Goal: Transaction & Acquisition: Purchase product/service

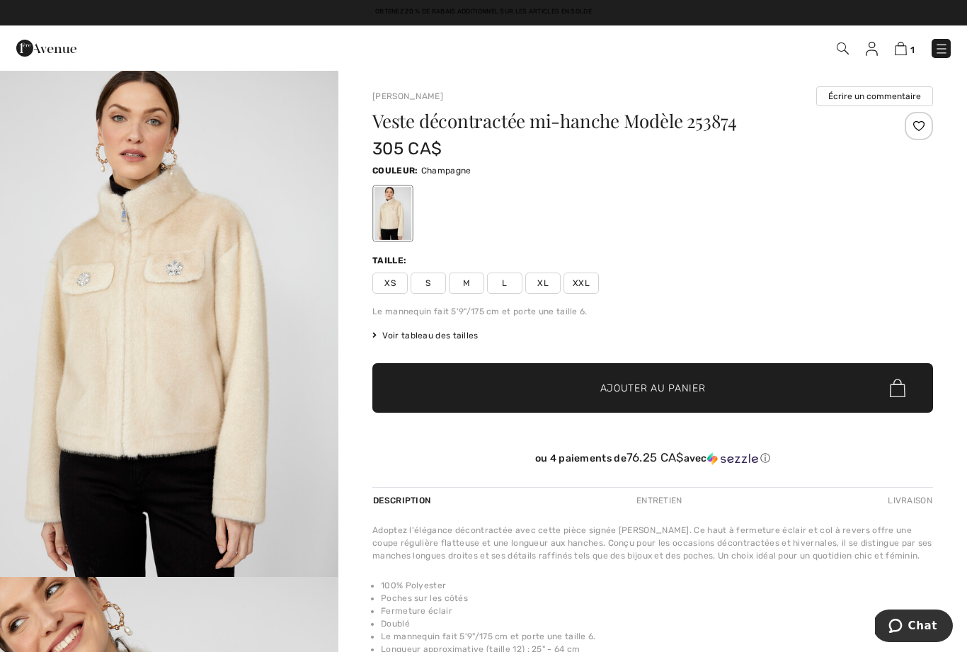
click at [906, 47] on img at bounding box center [901, 48] width 12 height 13
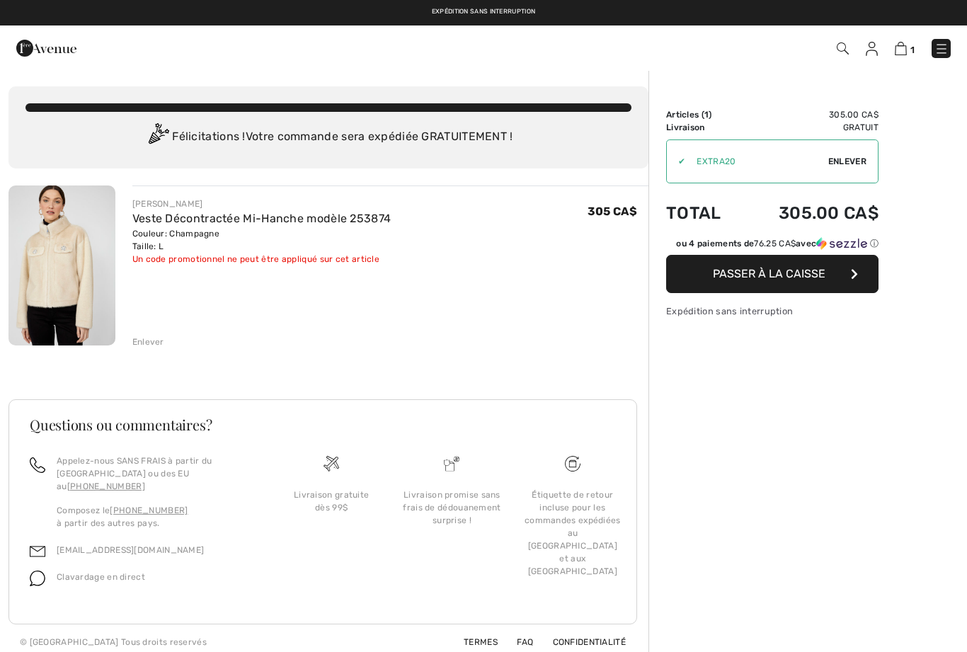
checkbox input "true"
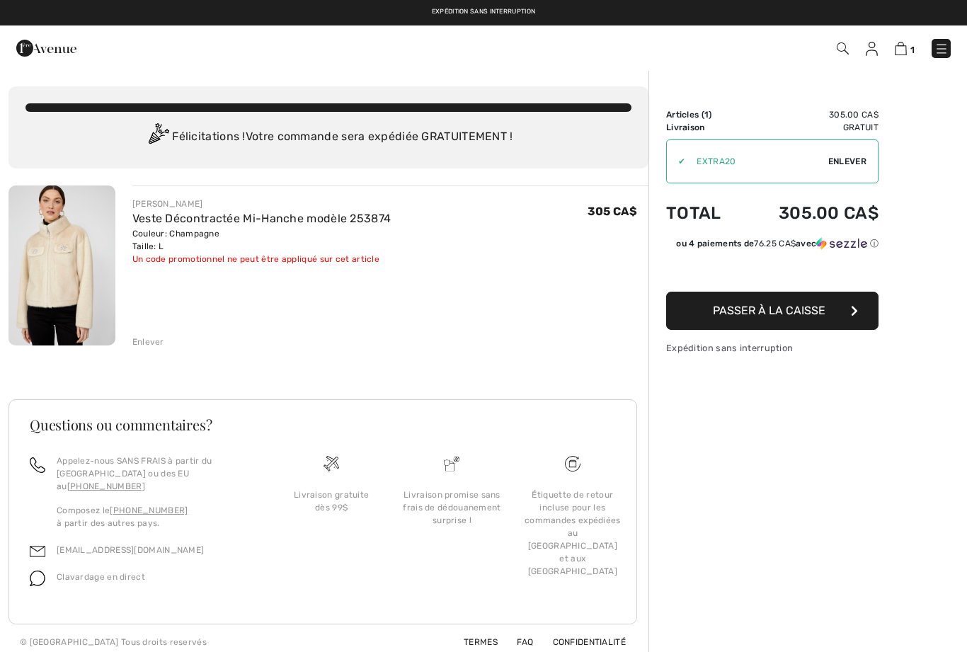
click at [139, 341] on div "Enlever" at bounding box center [148, 342] width 32 height 13
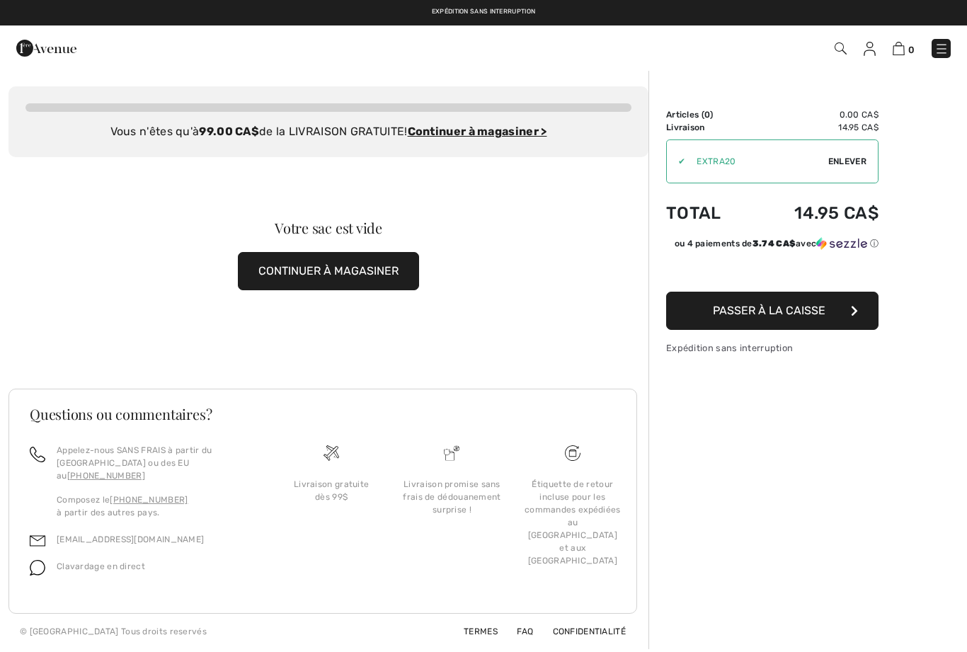
click at [258, 275] on button "CONTINUER À MAGASINER" at bounding box center [328, 271] width 181 height 38
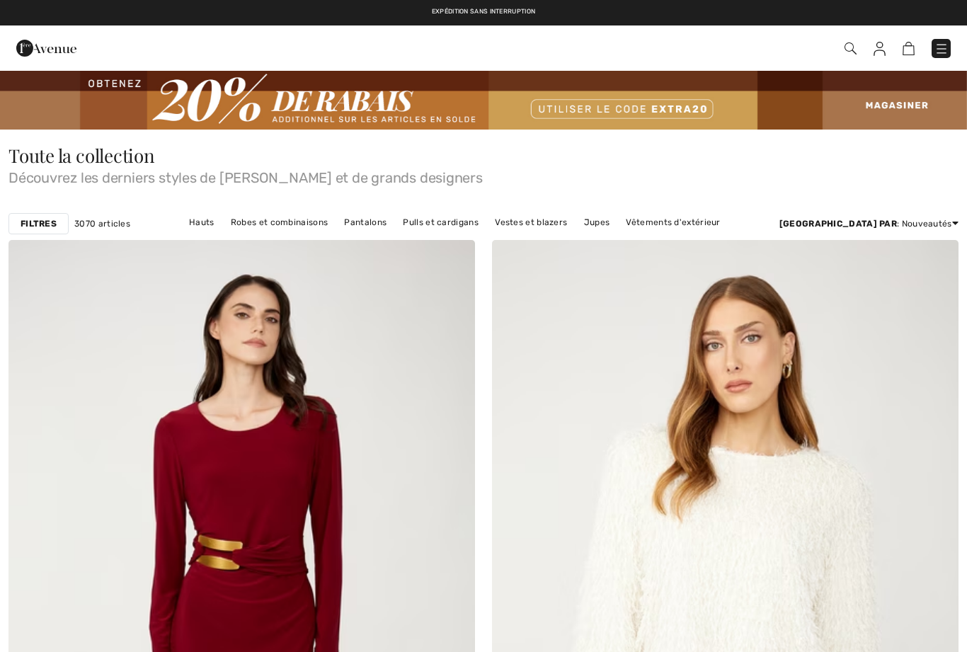
checkbox input "true"
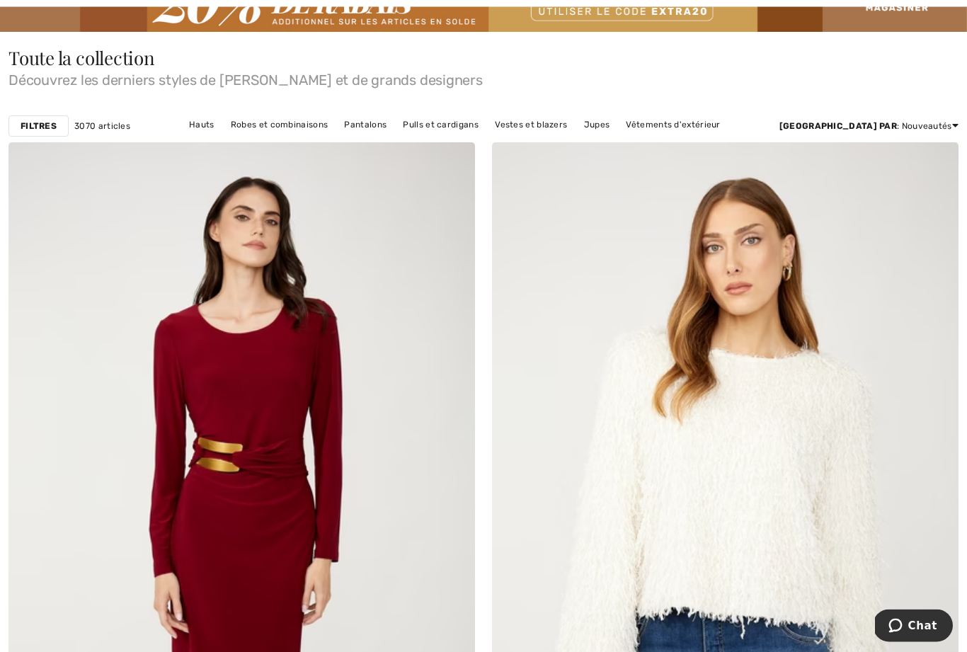
scroll to position [100, 0]
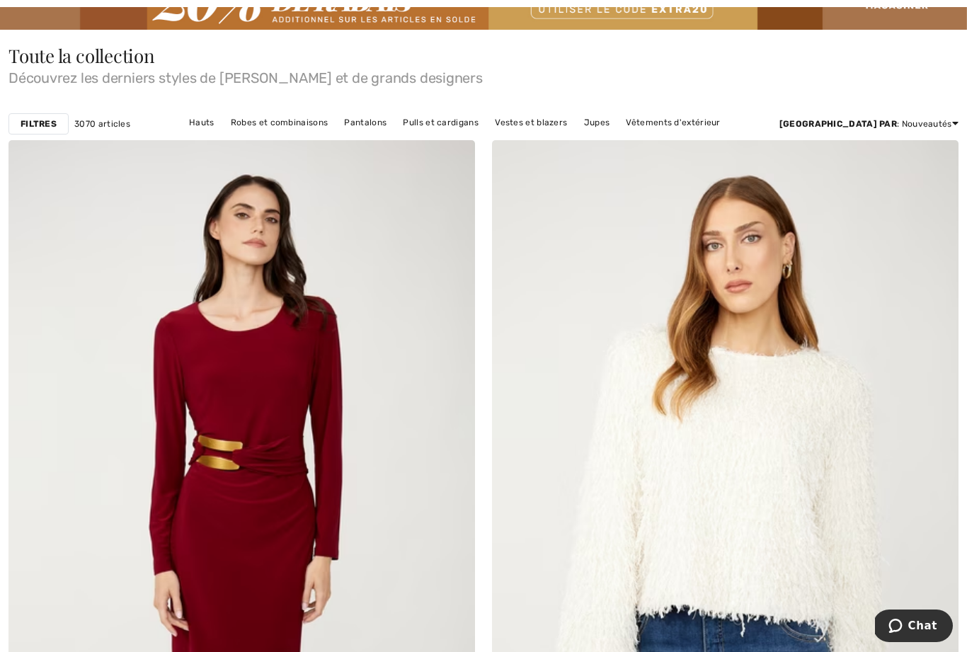
click at [304, 123] on link "Robes et combinaisons" at bounding box center [279, 122] width 111 height 18
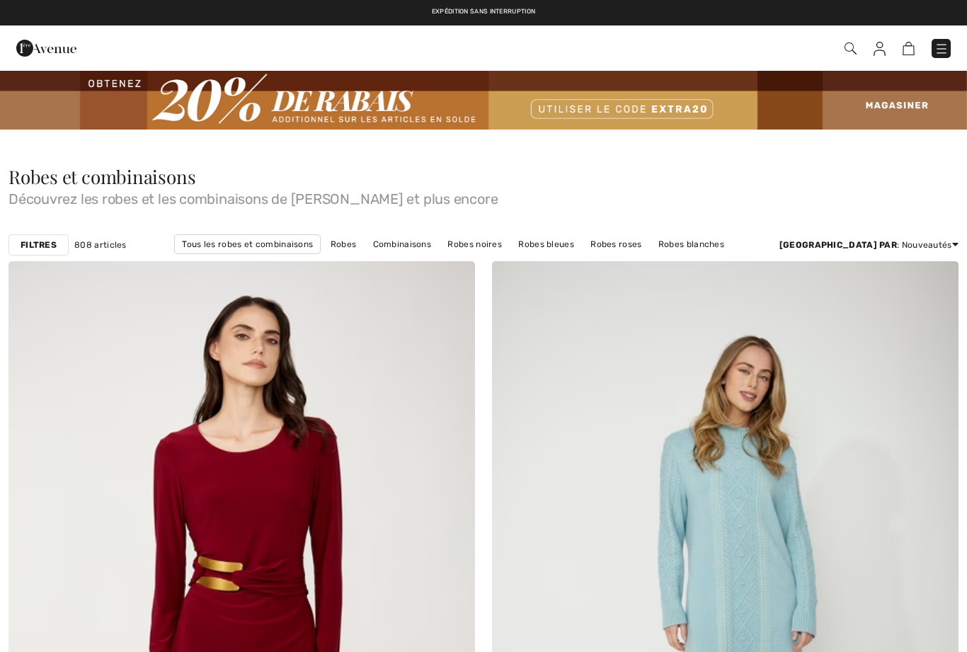
checkbox input "true"
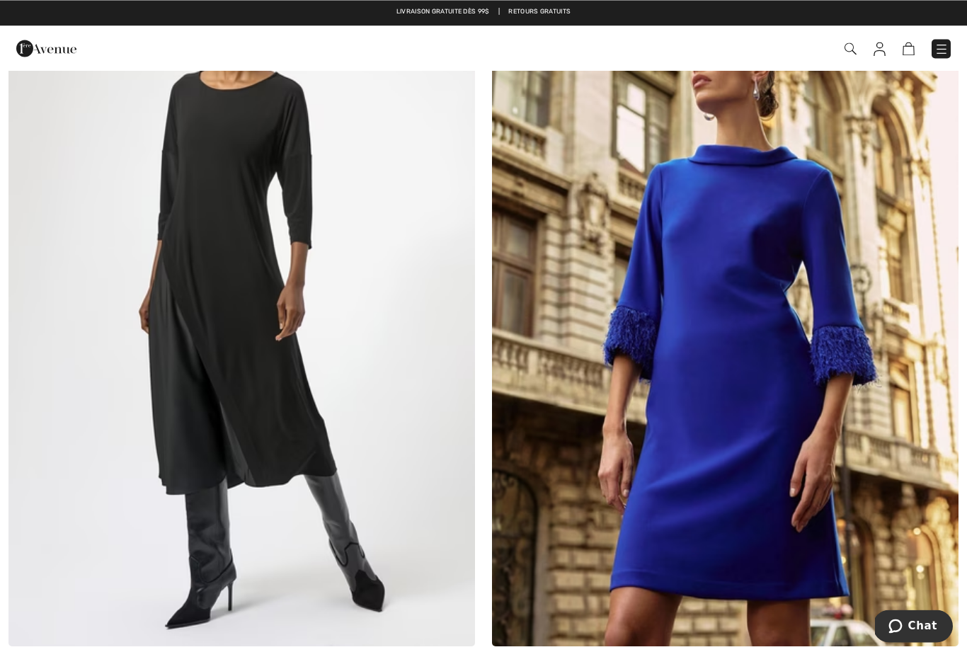
scroll to position [4055, 0]
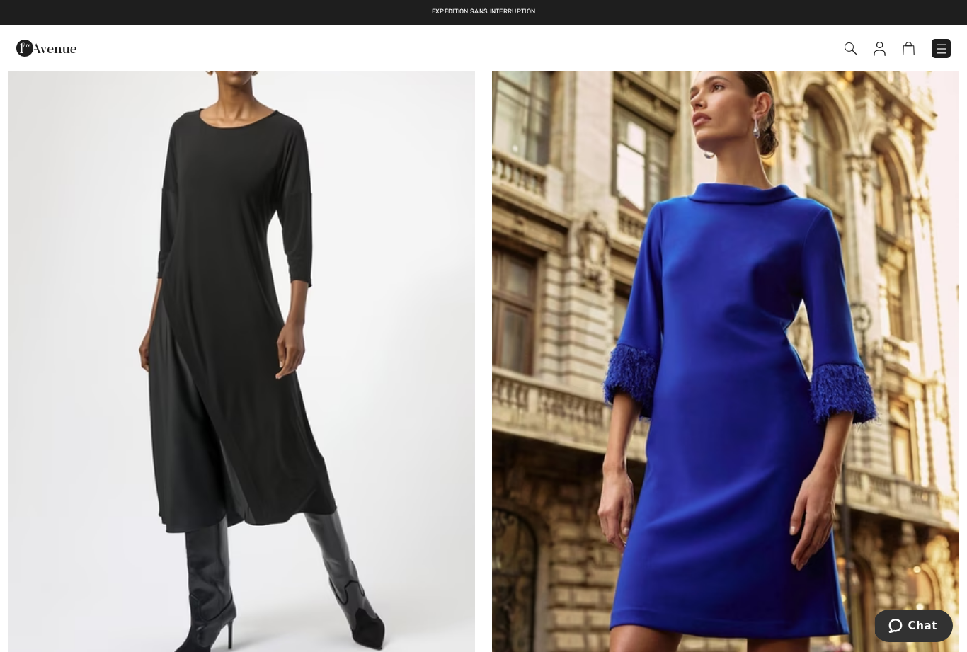
click at [741, 432] on img at bounding box center [725, 335] width 467 height 700
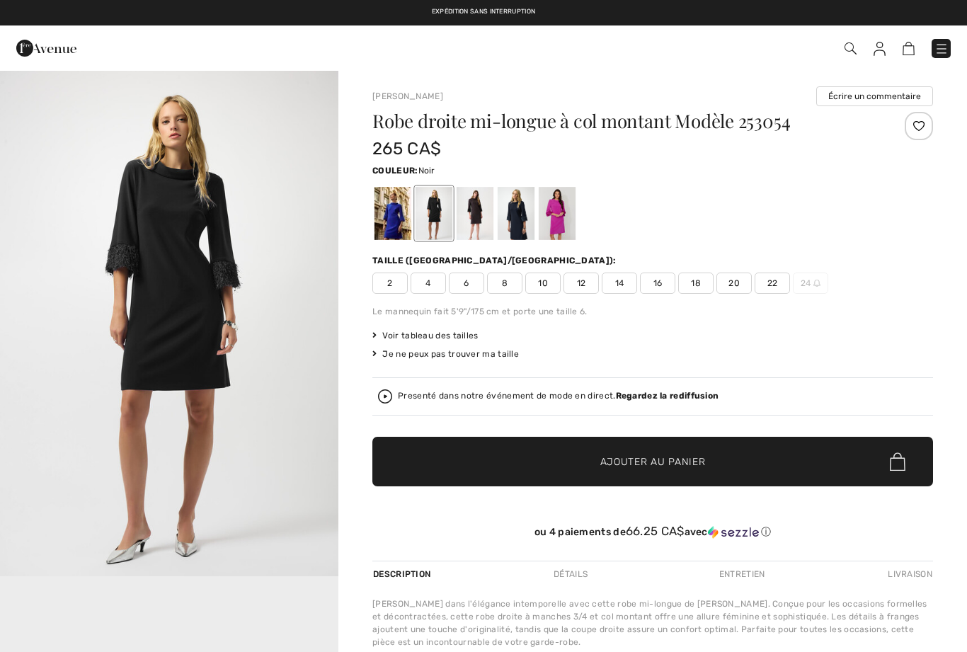
checkbox input "true"
click at [385, 207] on div at bounding box center [393, 213] width 37 height 53
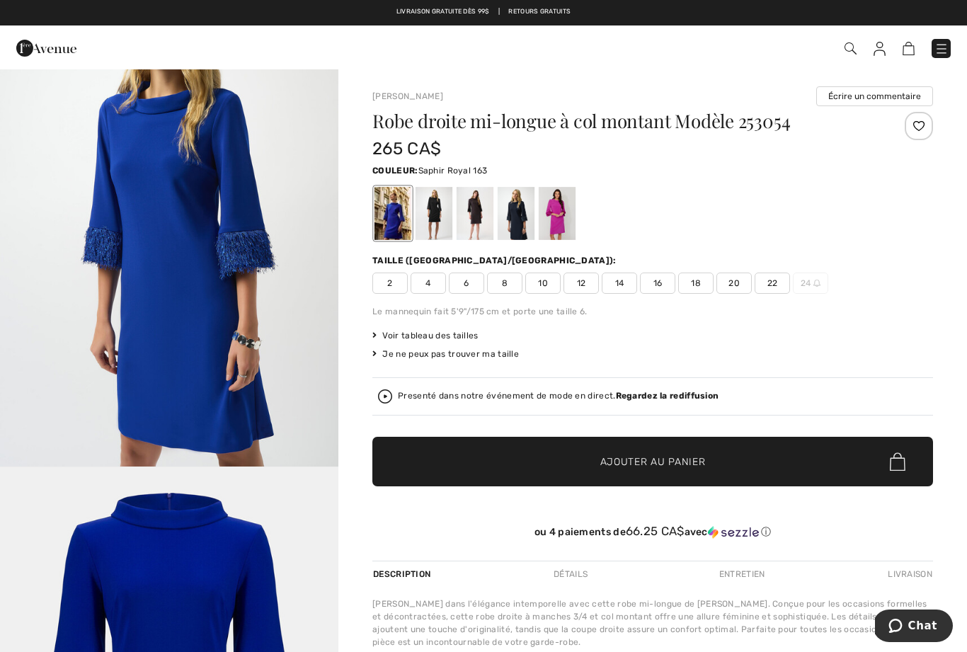
scroll to position [2650, 0]
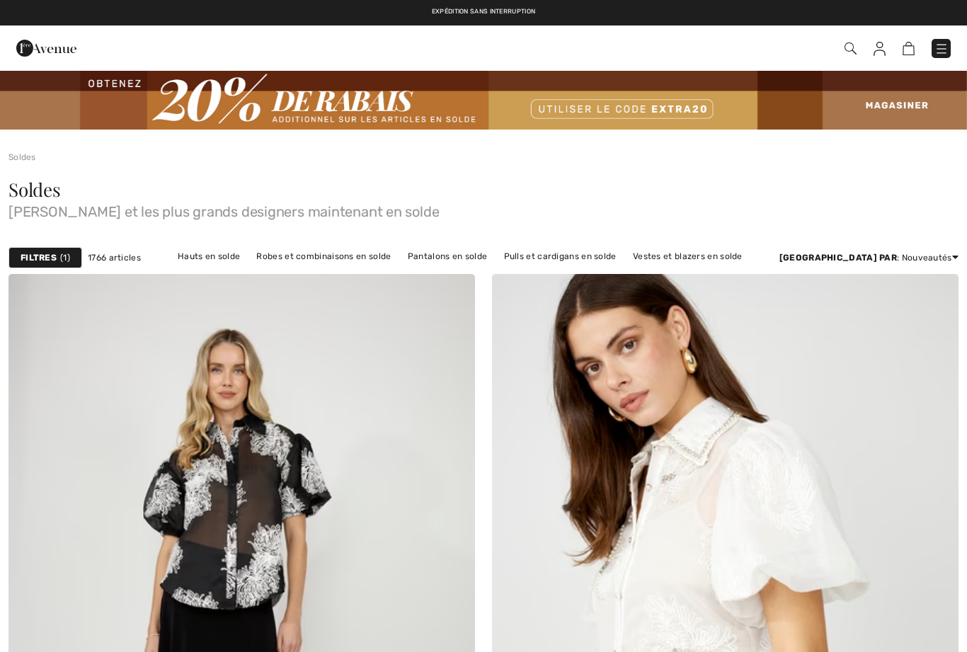
checkbox input "true"
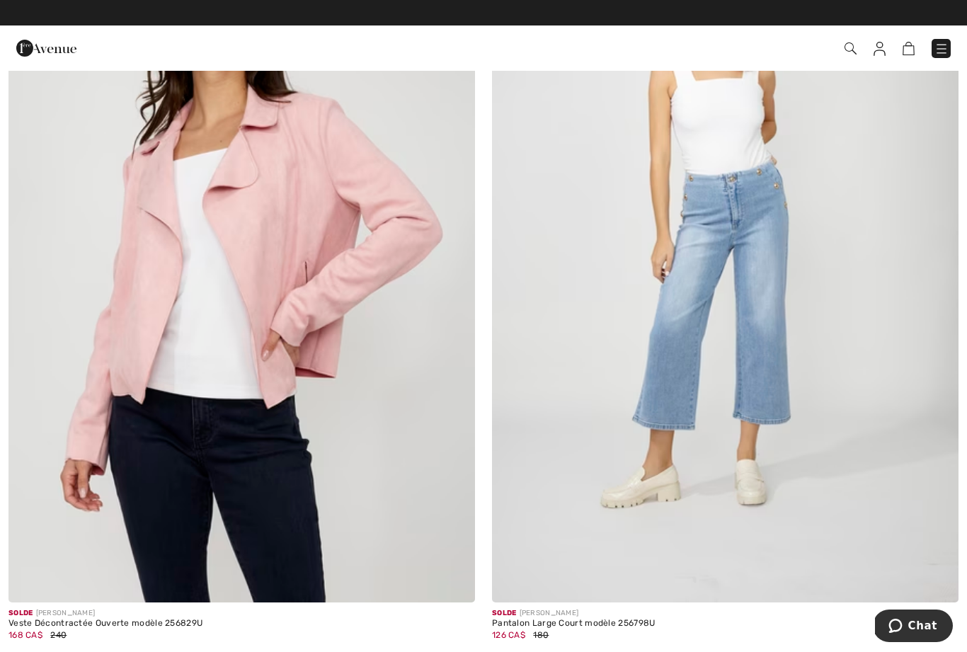
scroll to position [1121, 0]
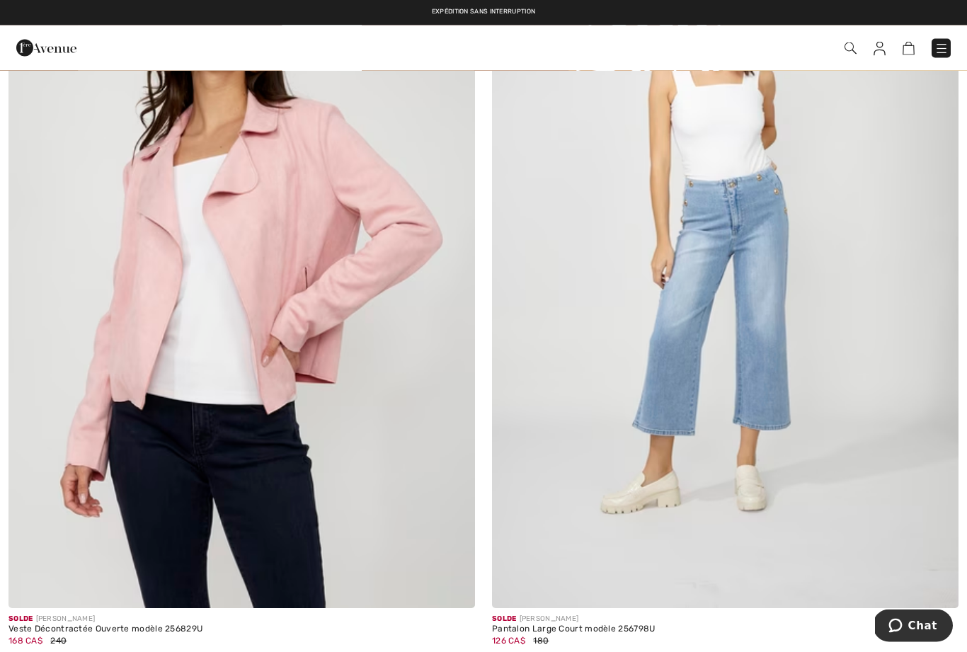
click at [191, 266] on img at bounding box center [241, 259] width 467 height 700
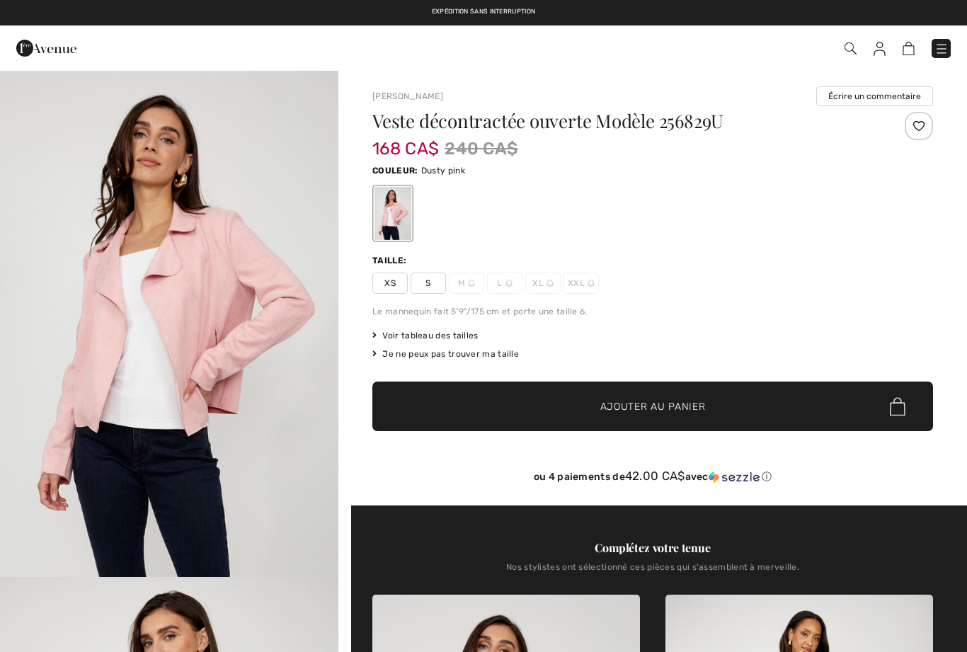
checkbox input "true"
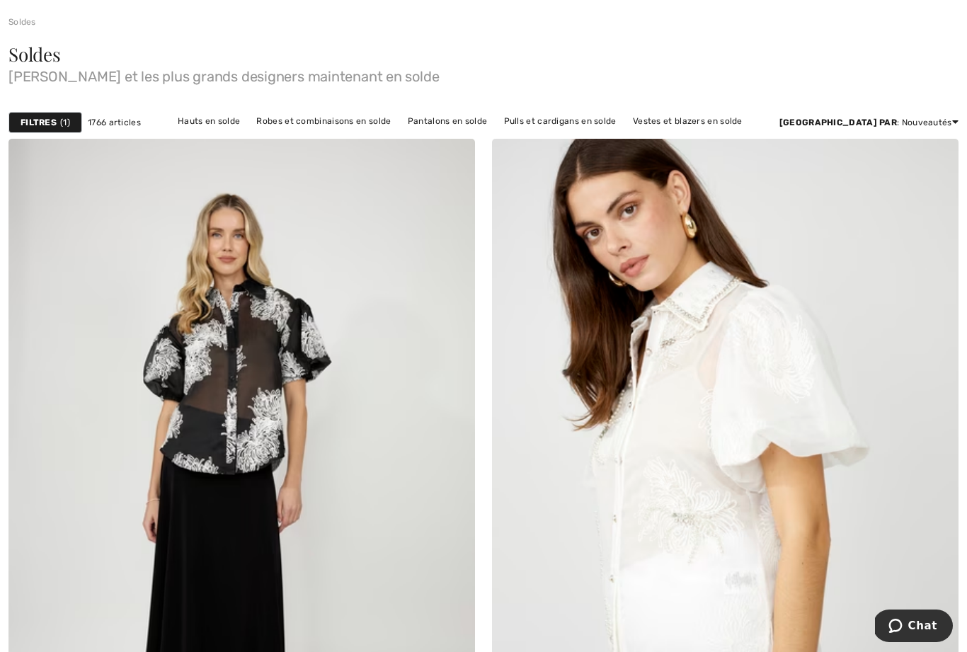
scroll to position [136, 0]
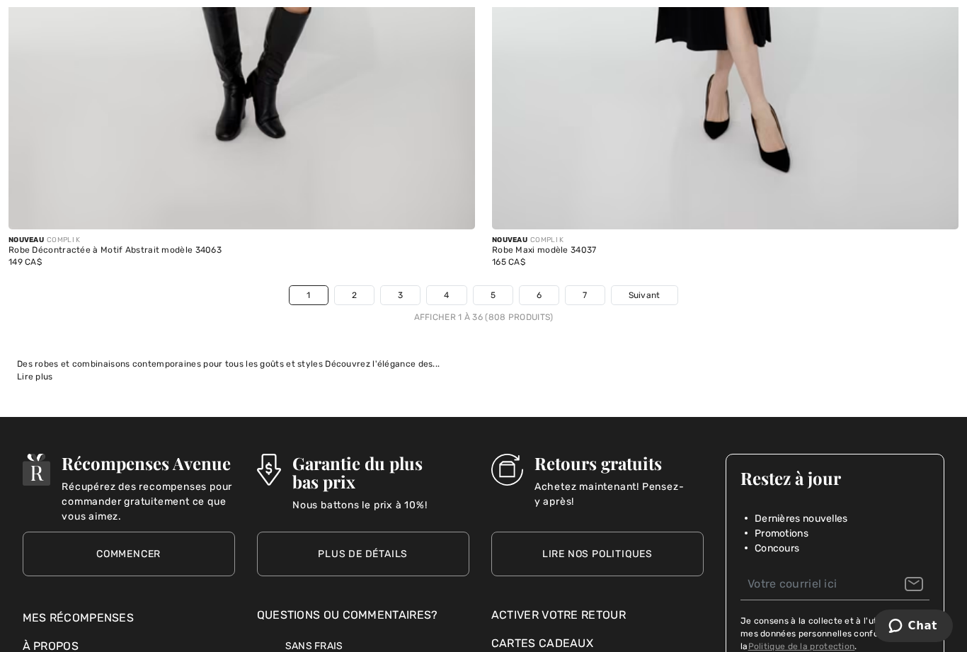
scroll to position [13916, 0]
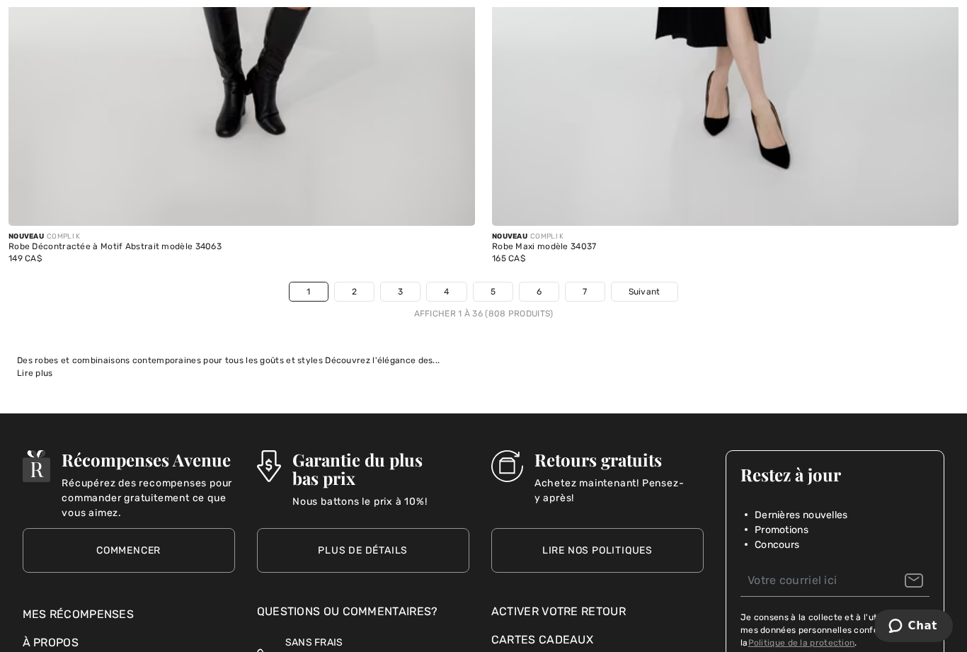
click at [649, 285] on span "Suivant" at bounding box center [645, 291] width 32 height 13
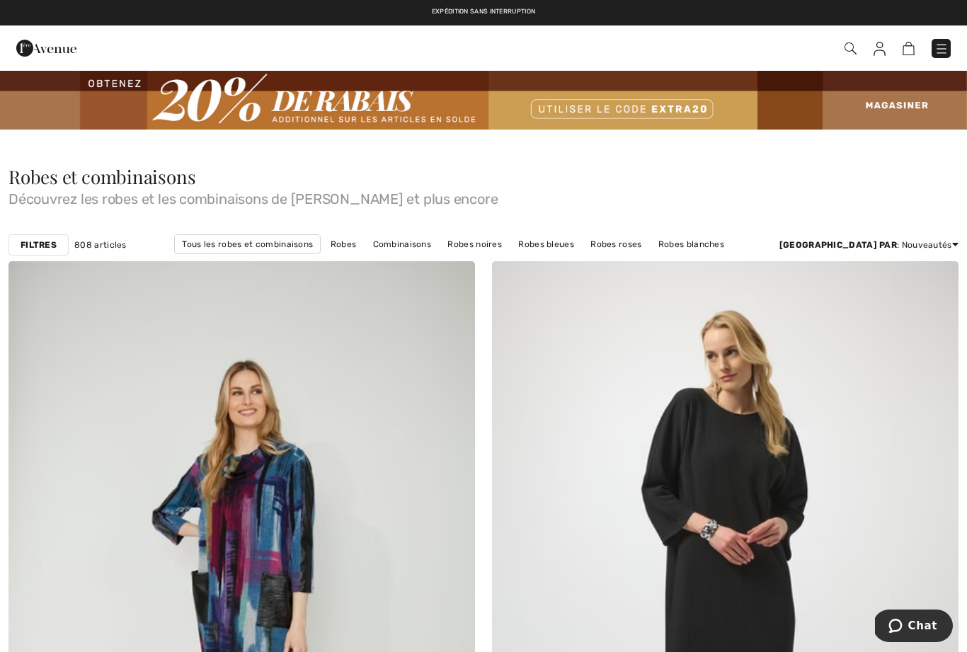
click at [902, 266] on link "Prix: décroissant" at bounding box center [902, 261] width 91 height 21
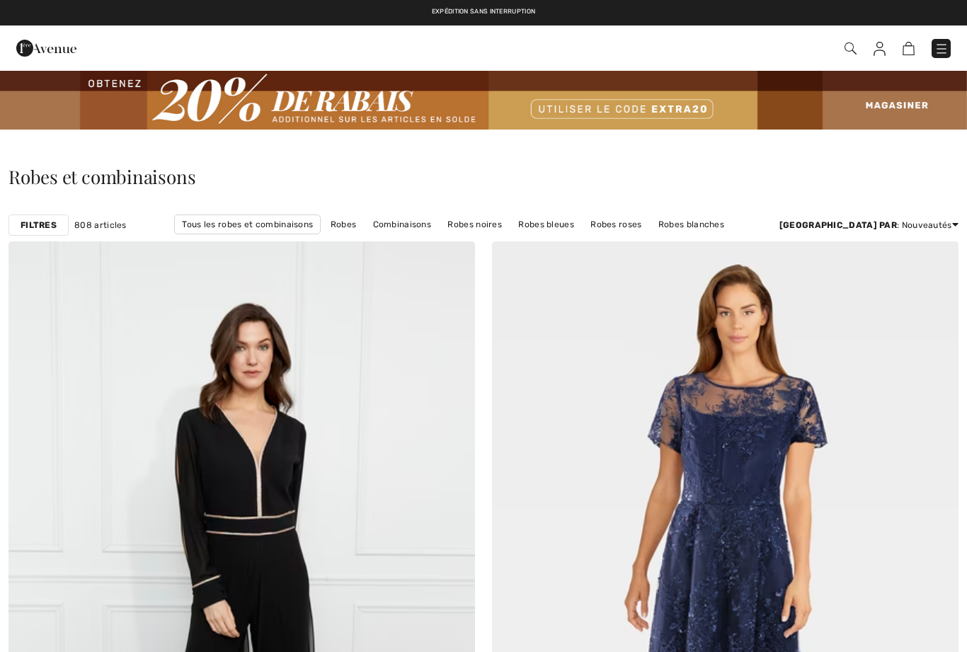
checkbox input "true"
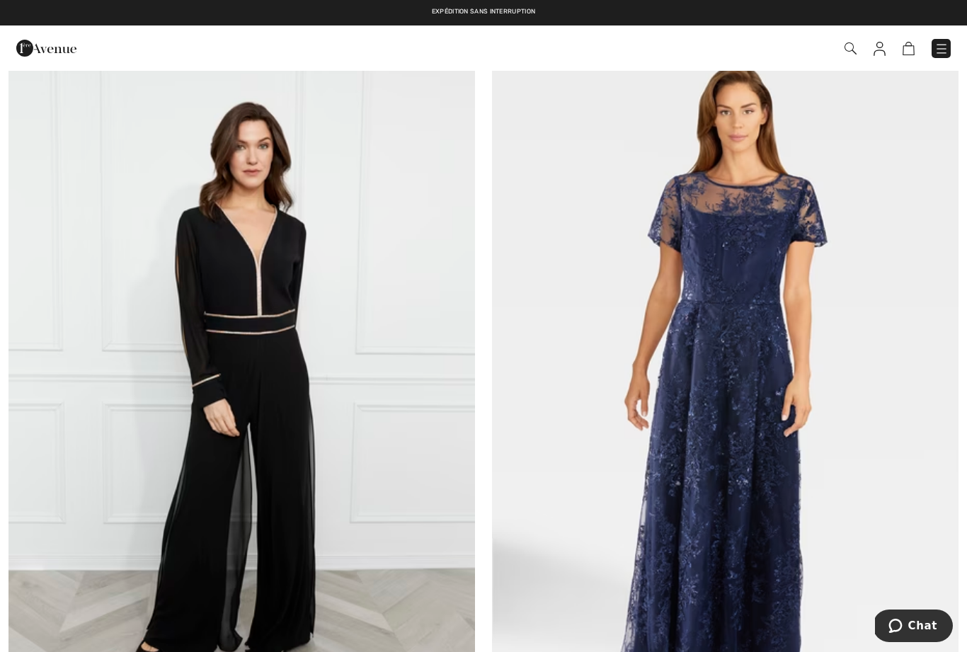
scroll to position [198, 0]
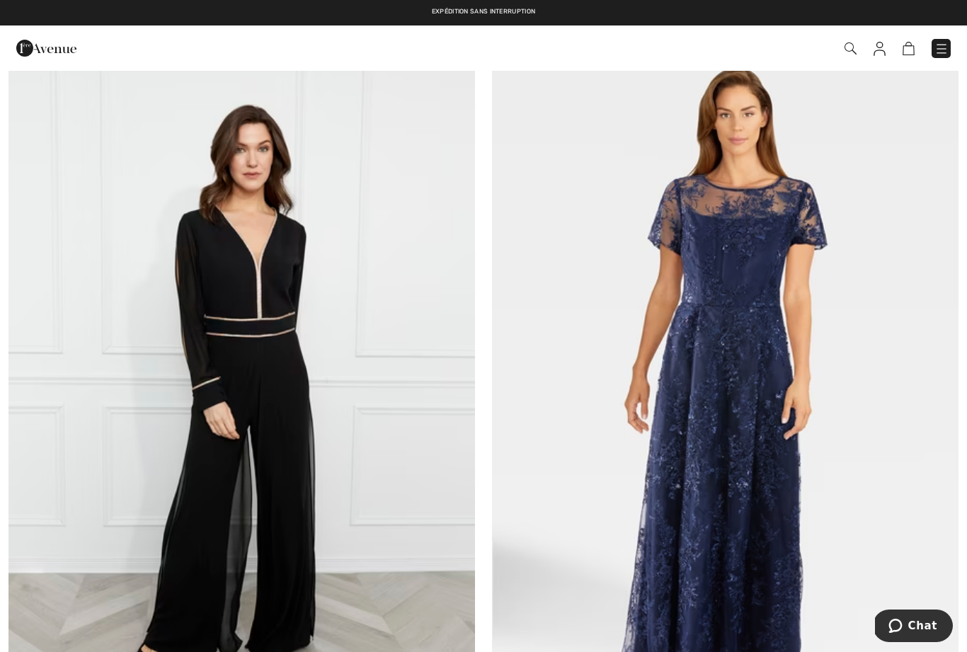
click at [731, 426] on img at bounding box center [725, 393] width 467 height 700
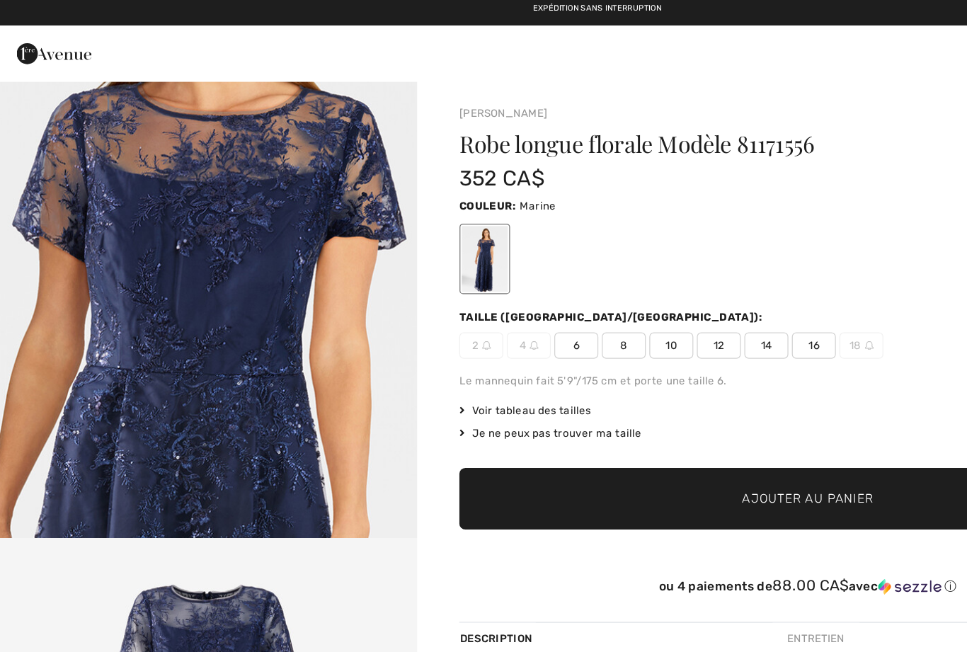
scroll to position [1647, 0]
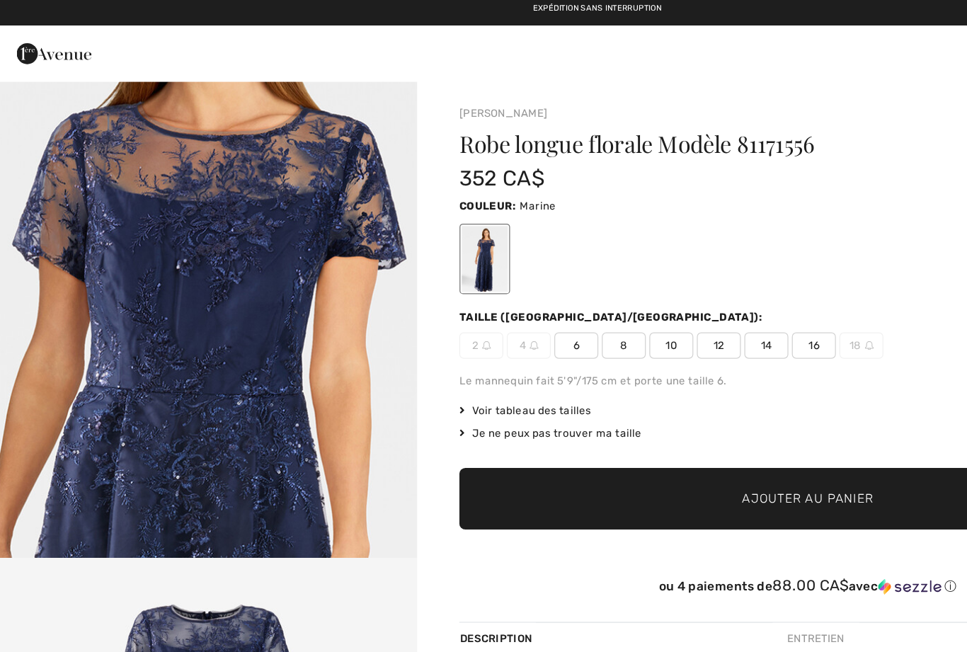
click at [65, 428] on img "4 / 5" at bounding box center [169, 199] width 338 height 508
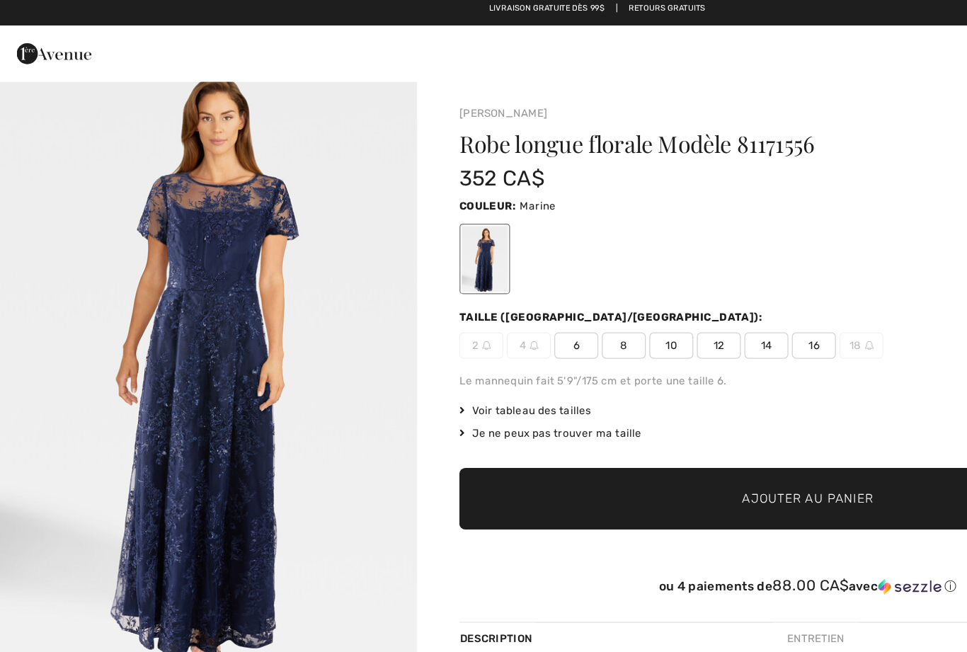
scroll to position [22, 0]
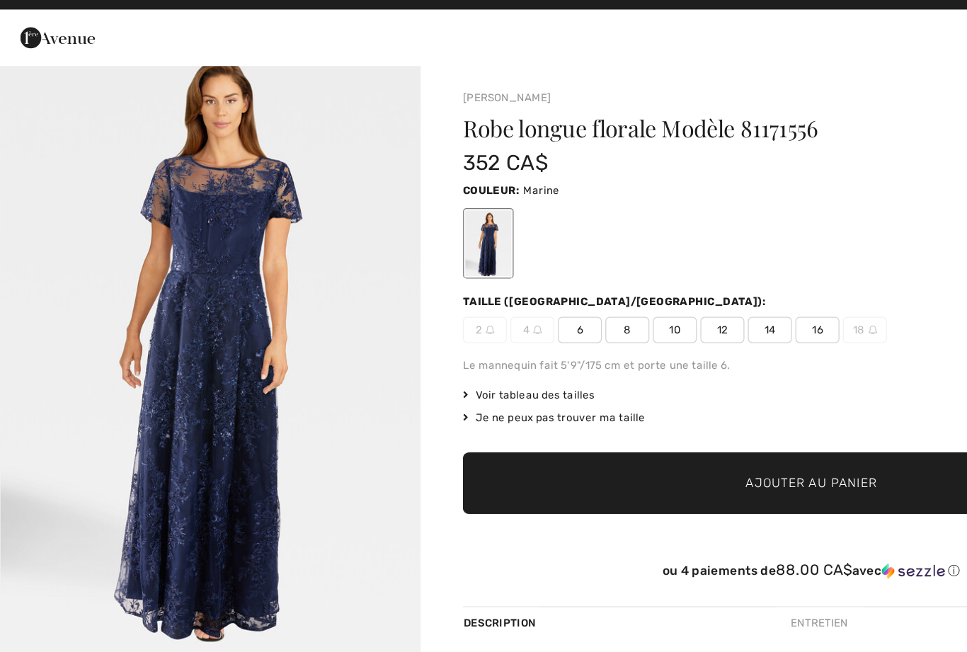
click at [727, 254] on div "Taille (CA/US):" at bounding box center [652, 260] width 561 height 13
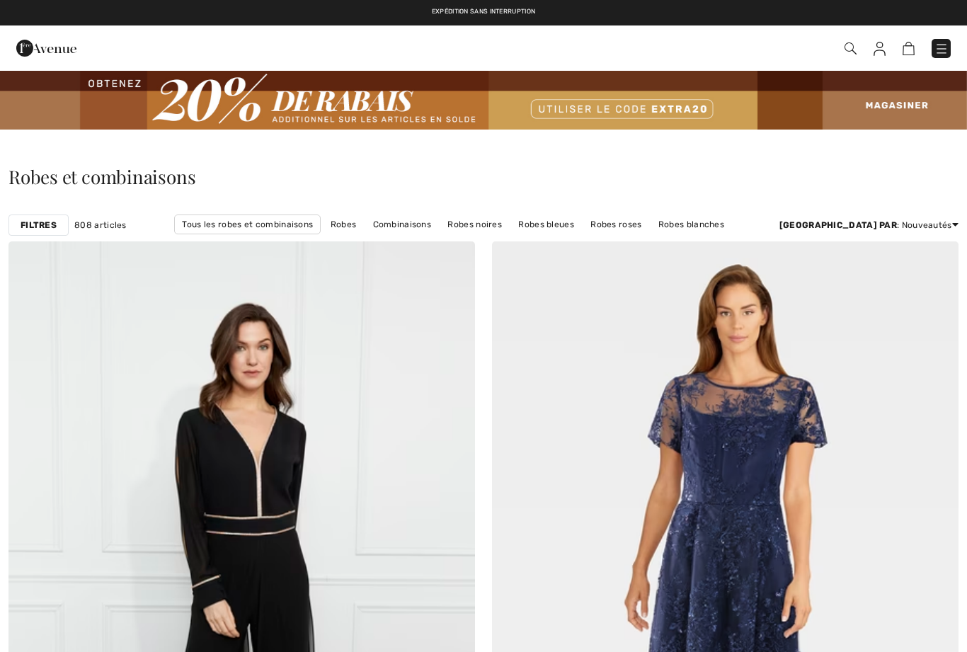
checkbox input "true"
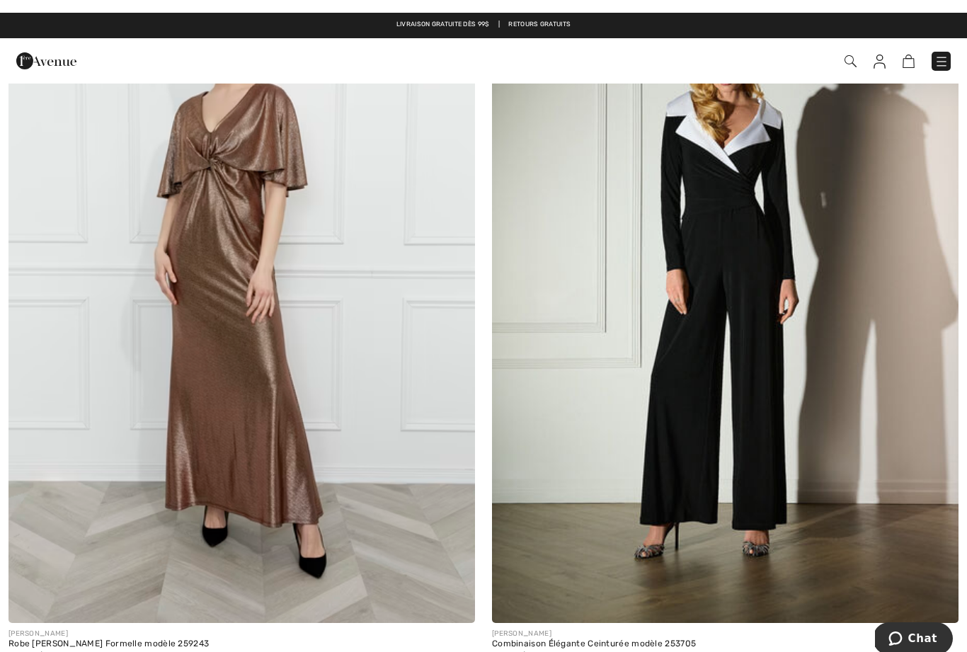
scroll to position [969, 0]
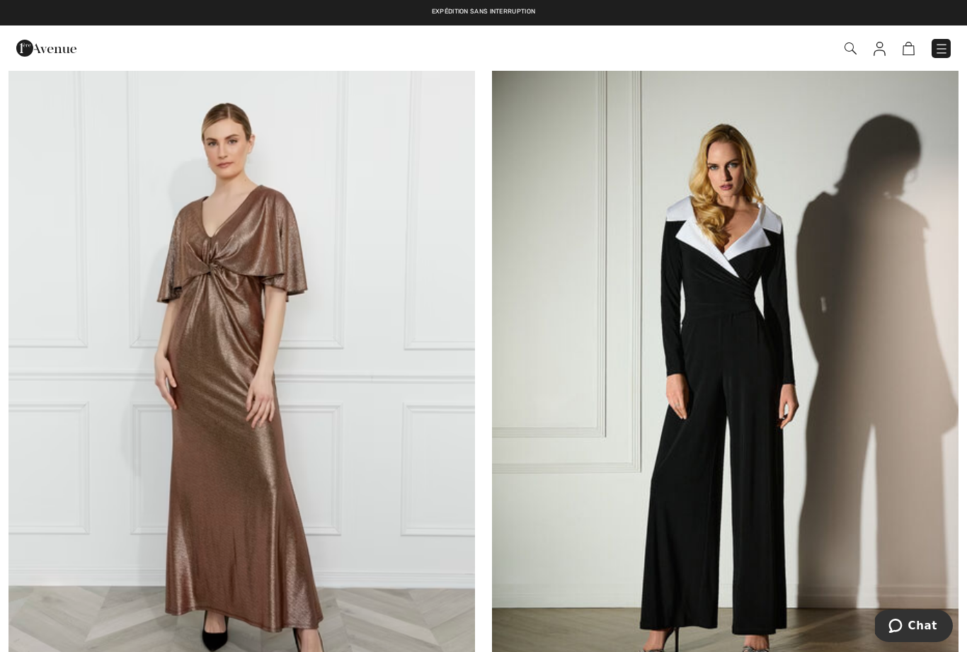
click at [261, 365] on img at bounding box center [241, 378] width 467 height 700
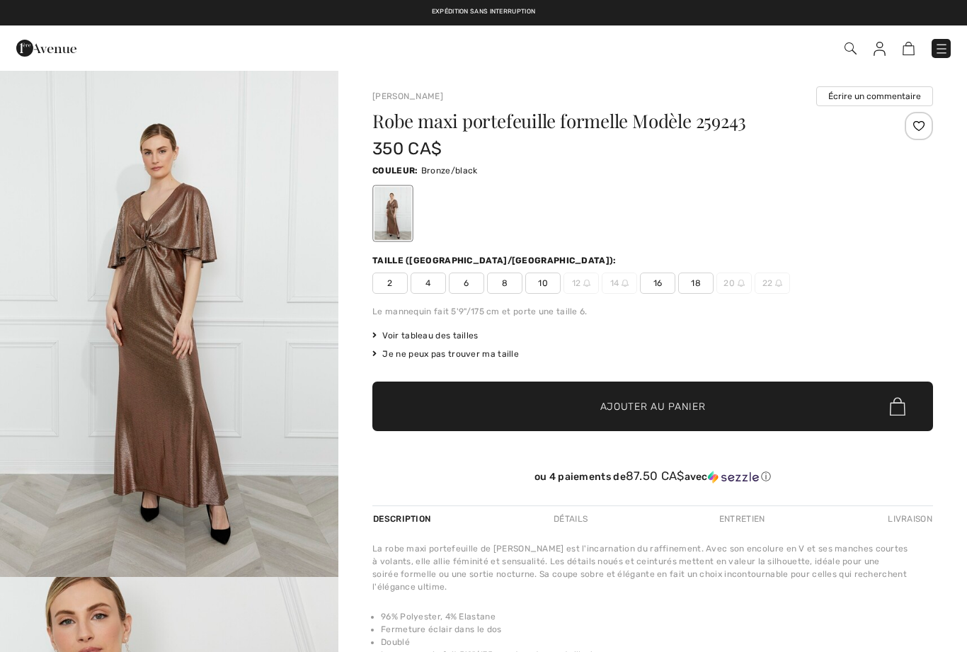
checkbox input "true"
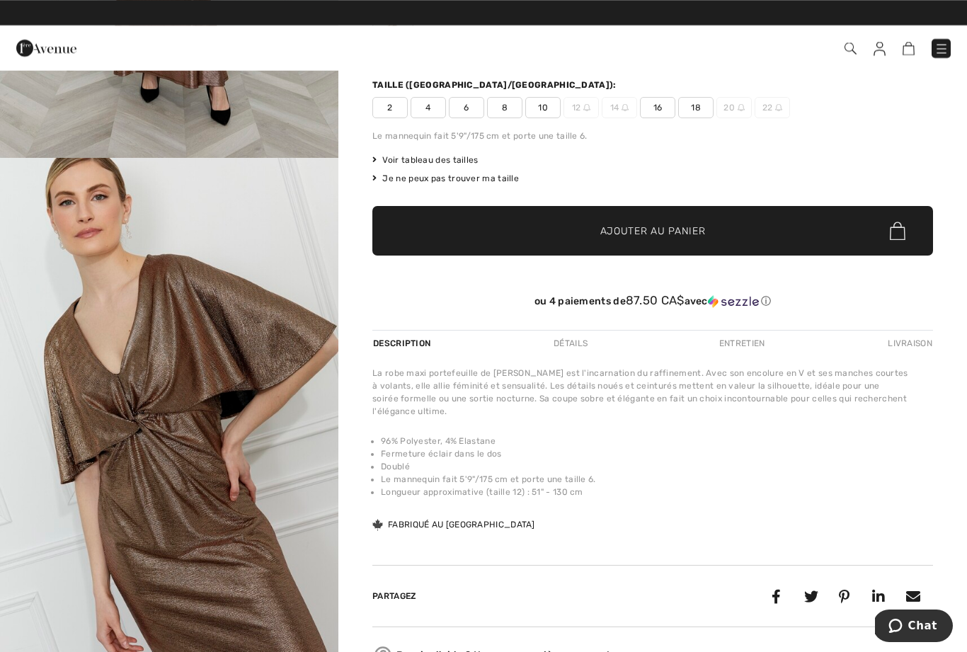
scroll to position [334, 0]
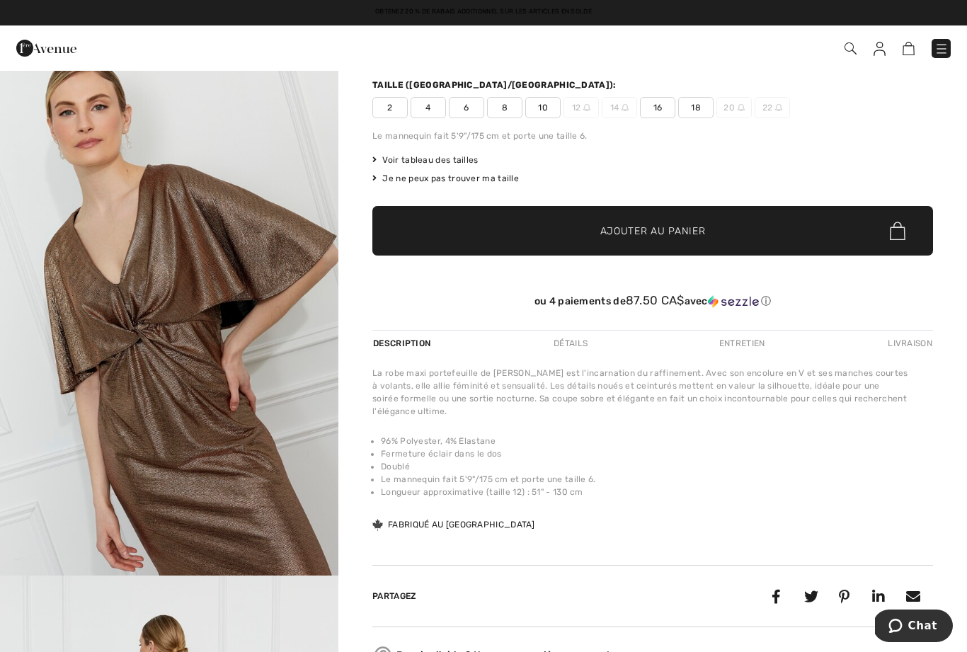
click at [661, 103] on span "16" at bounding box center [657, 107] width 35 height 21
click at [619, 110] on span "14" at bounding box center [619, 107] width 35 height 21
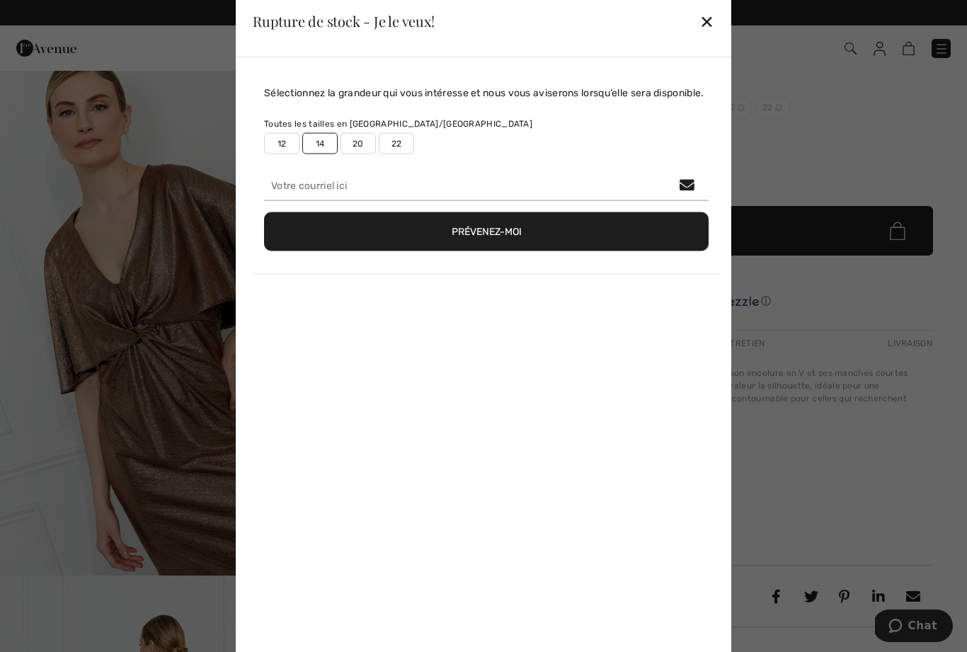
click at [314, 154] on label "14" at bounding box center [319, 142] width 35 height 21
click at [317, 154] on label "14" at bounding box center [319, 142] width 35 height 21
type input "true"
click at [707, 21] on div "✕" at bounding box center [707, 21] width 15 height 30
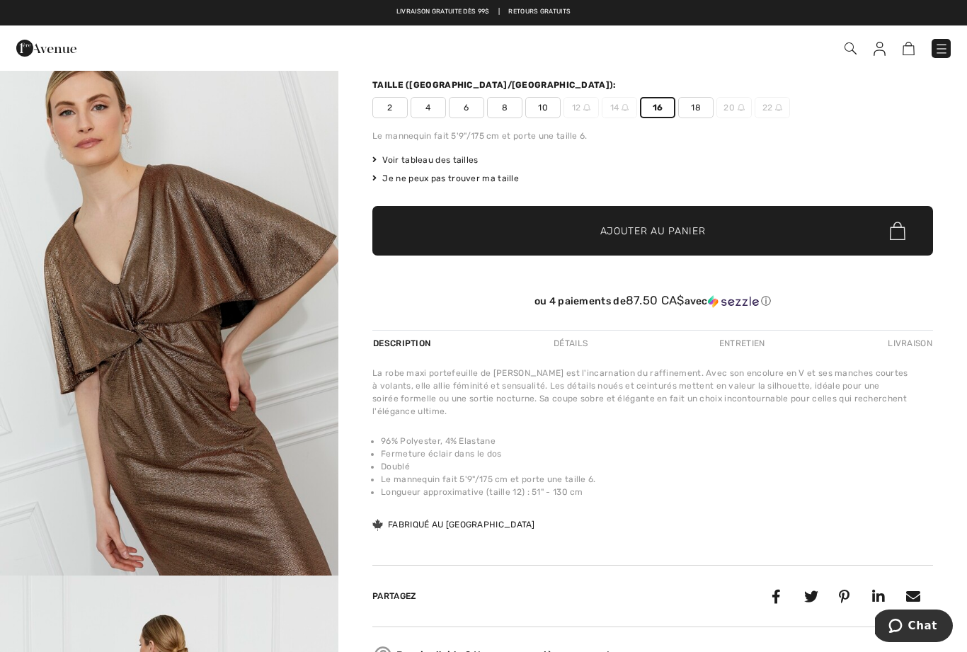
click at [619, 111] on span "14" at bounding box center [619, 107] width 35 height 21
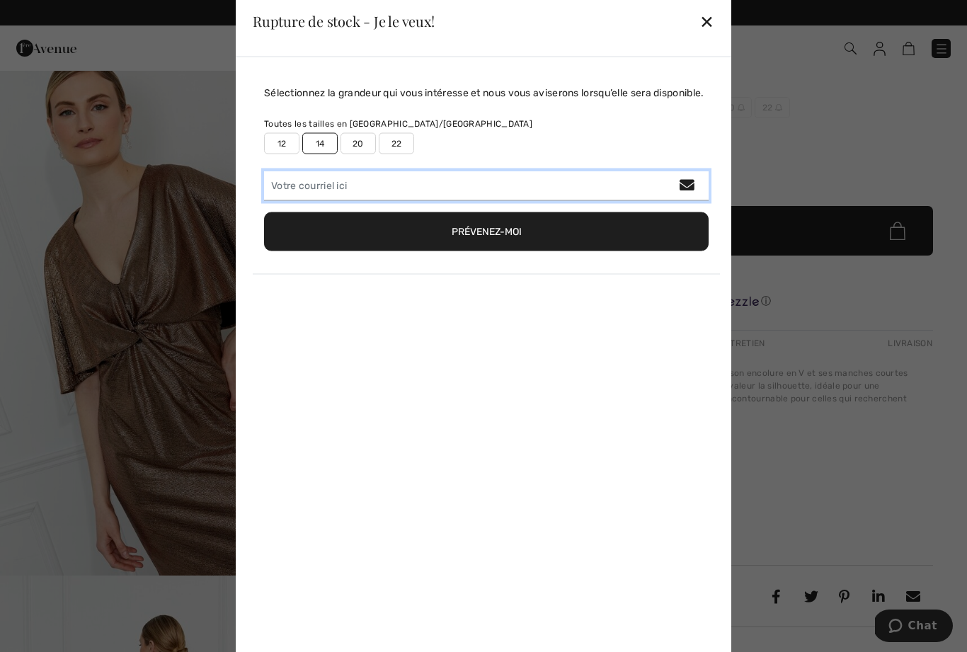
click at [280, 200] on input "email" at bounding box center [486, 186] width 445 height 30
type input "lavalleemf@videotron.ca"
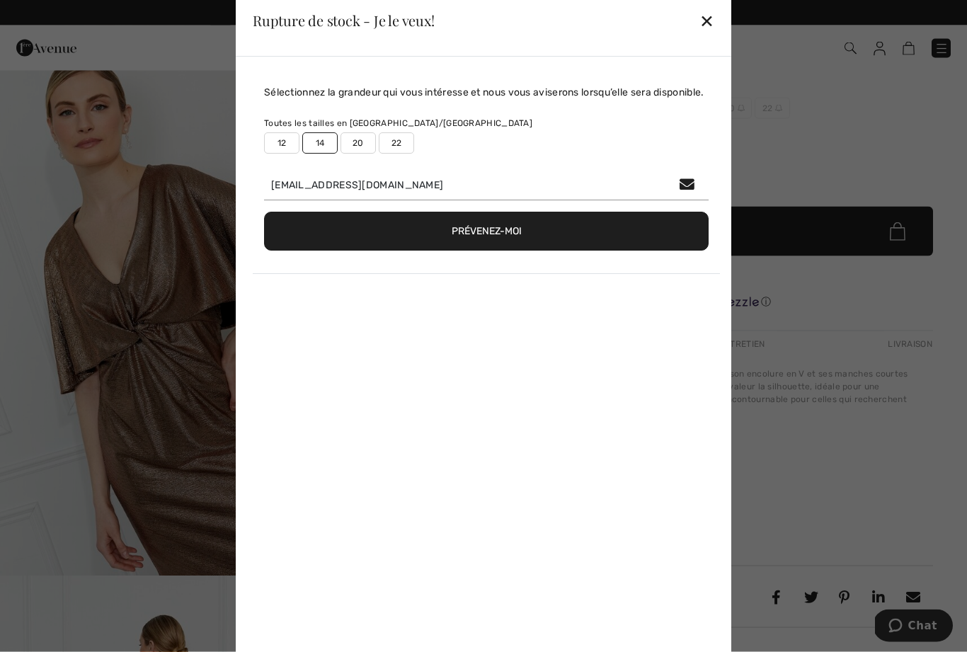
click at [599, 249] on button "Prévenez-moi" at bounding box center [486, 231] width 445 height 39
click at [714, 28] on div "✕" at bounding box center [707, 21] width 15 height 30
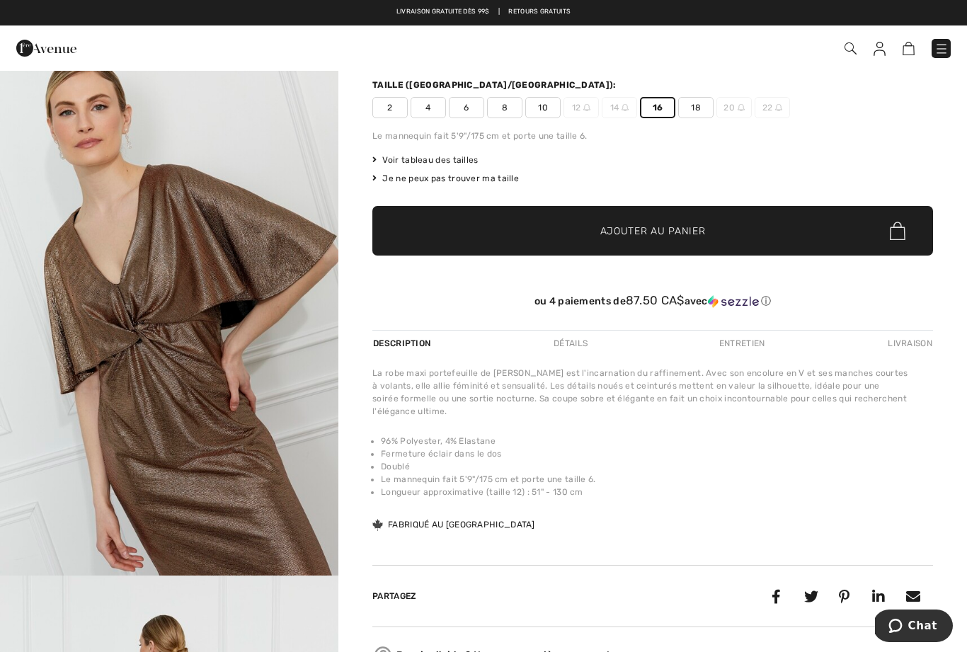
click at [129, 346] on img "2 / 4" at bounding box center [169, 322] width 338 height 508
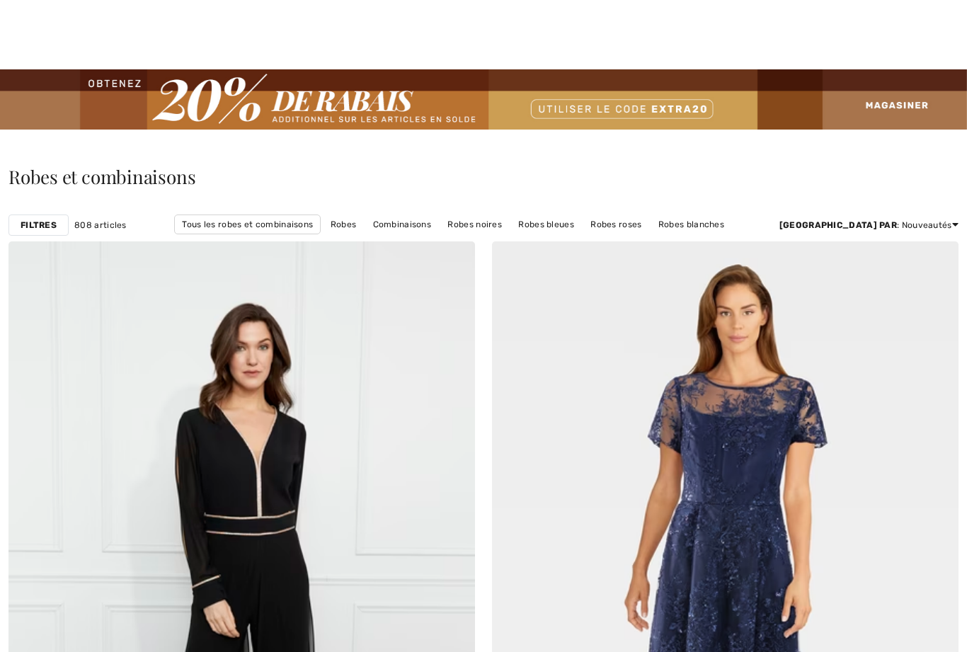
checkbox input "true"
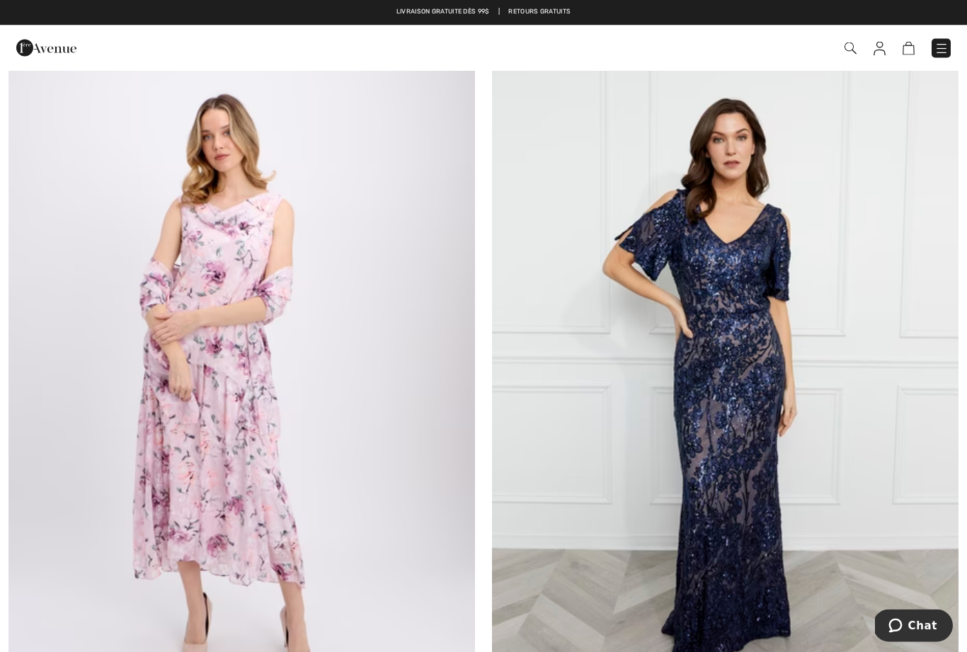
scroll to position [8672, 0]
click at [721, 353] on img at bounding box center [725, 380] width 467 height 700
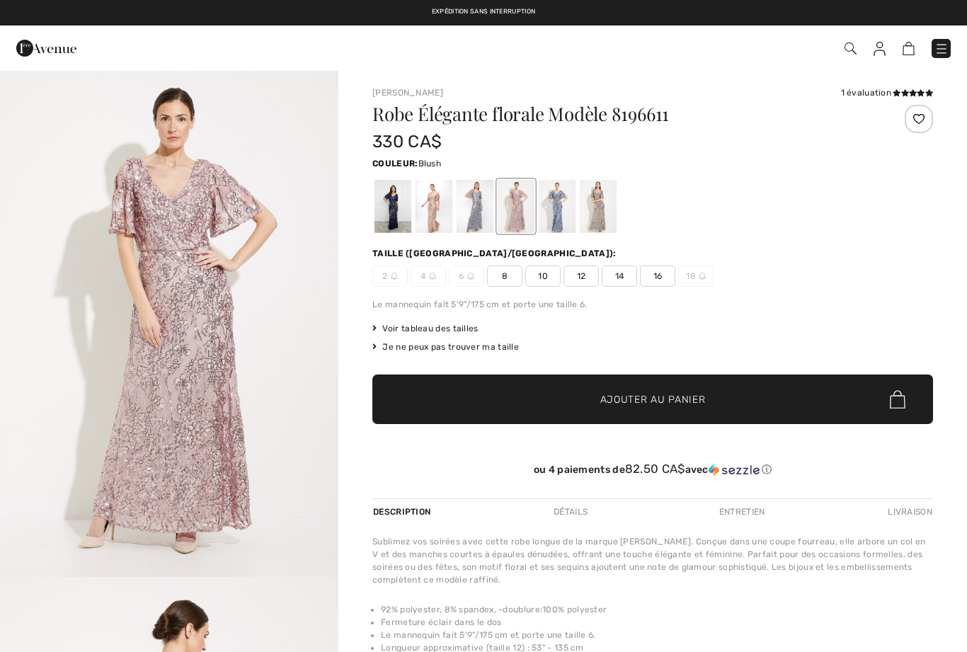
checkbox input "true"
click at [605, 206] on div at bounding box center [598, 206] width 37 height 53
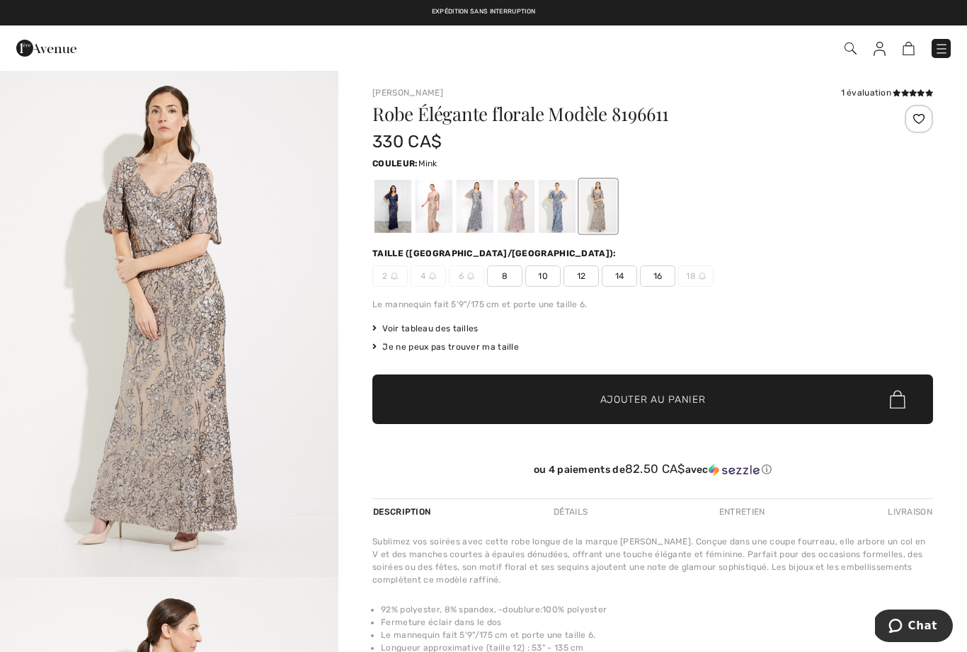
click at [150, 323] on img "1 / 5" at bounding box center [169, 323] width 338 height 508
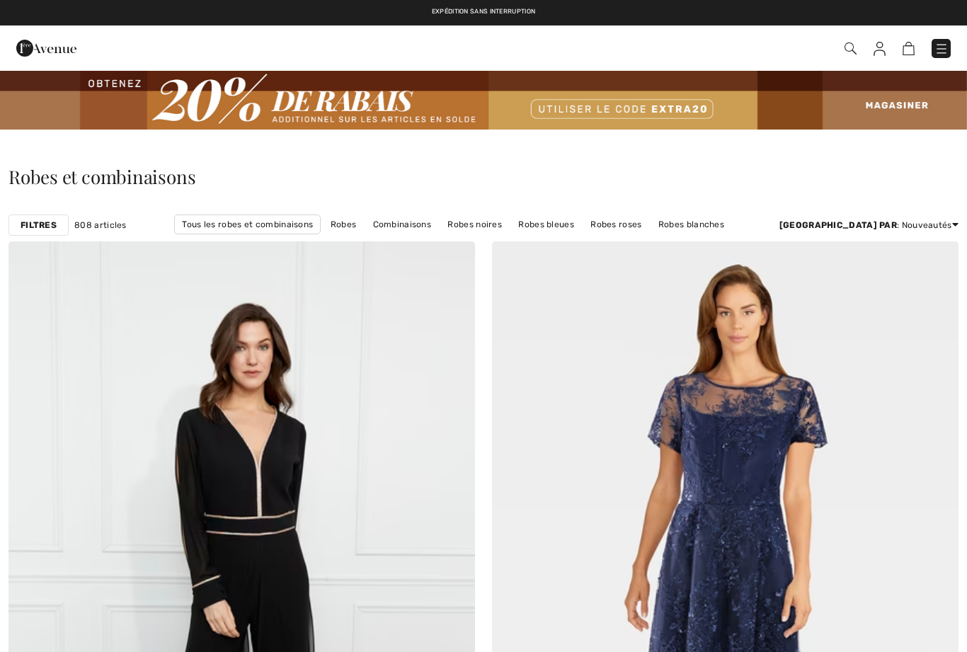
checkbox input "true"
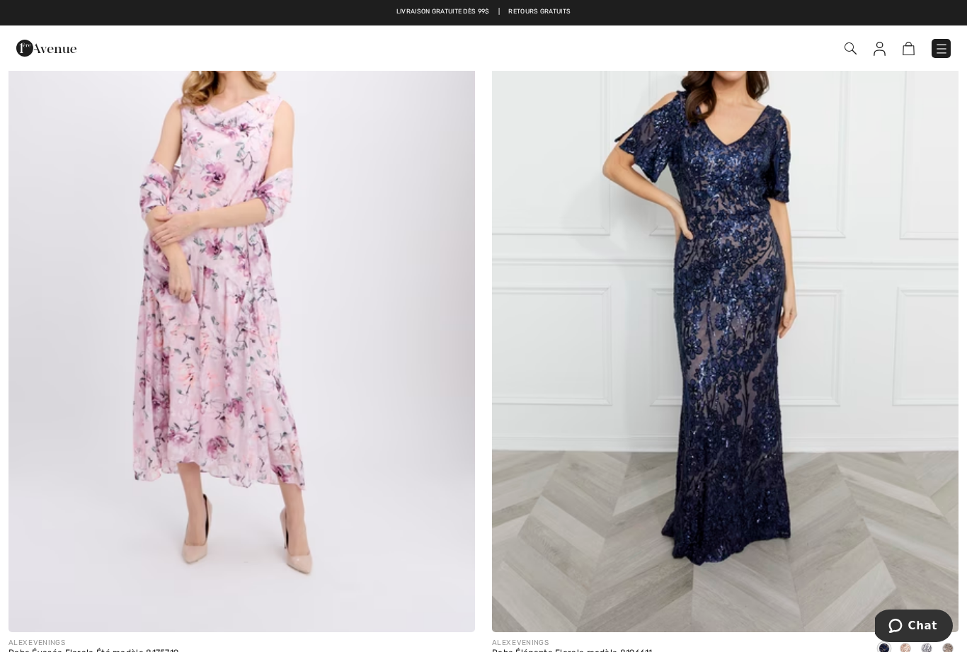
scroll to position [8767, 0]
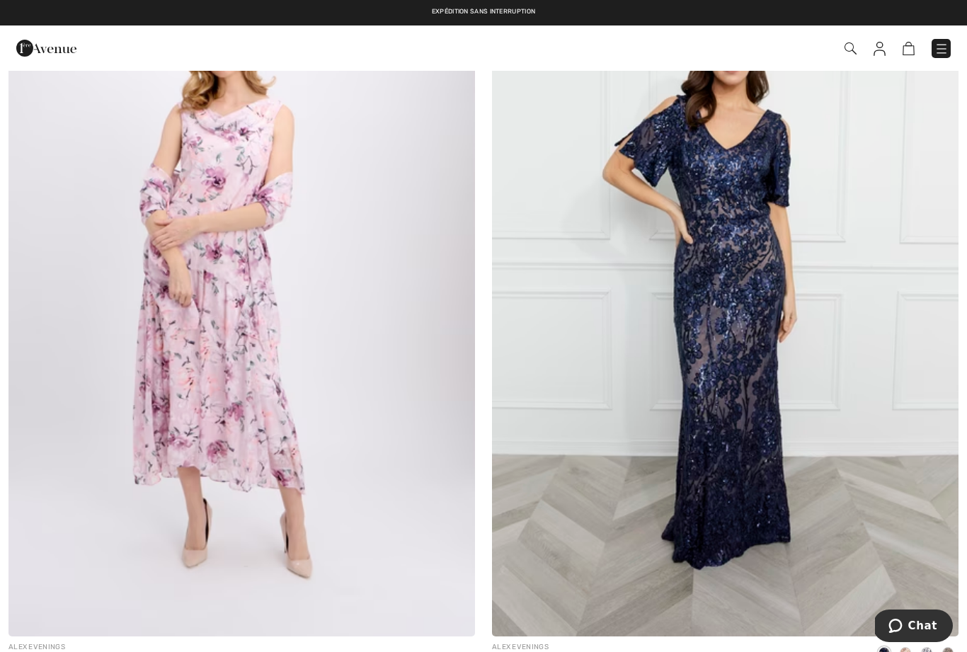
click at [714, 266] on img at bounding box center [725, 286] width 467 height 700
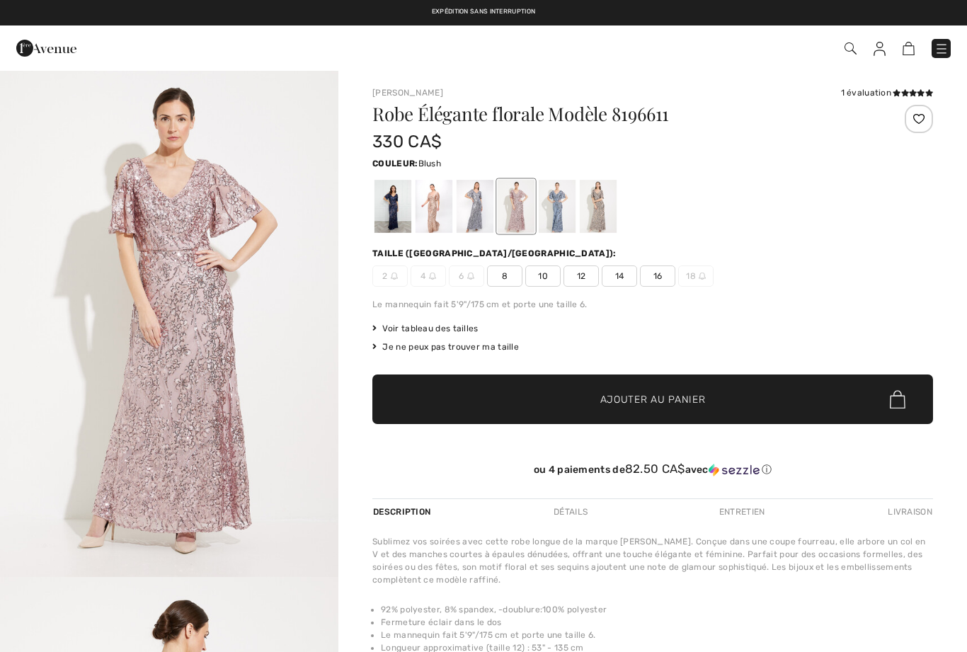
checkbox input "true"
click at [382, 207] on div at bounding box center [393, 206] width 37 height 53
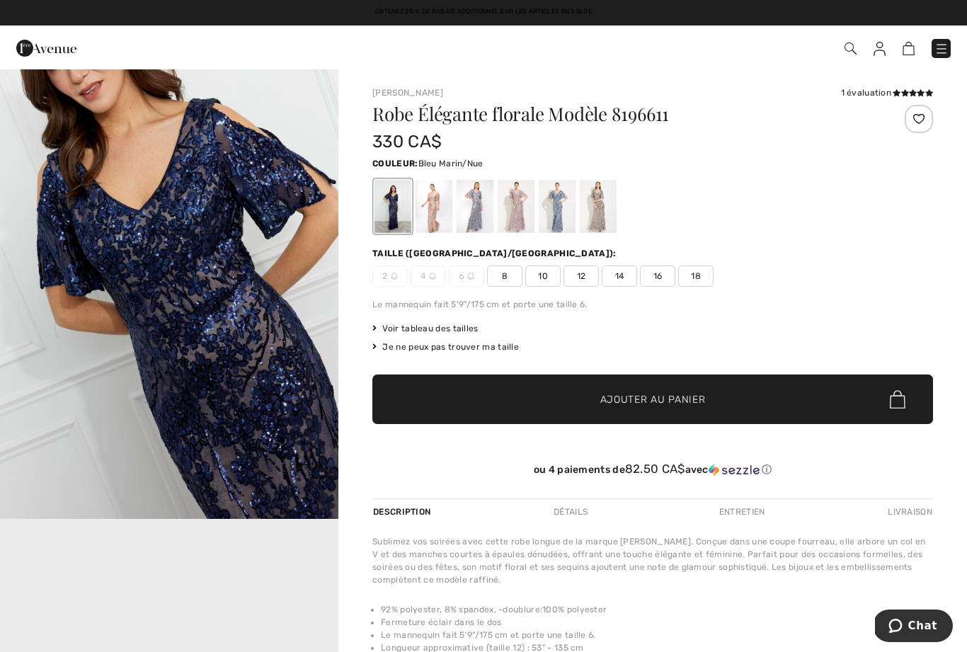
scroll to position [517, 0]
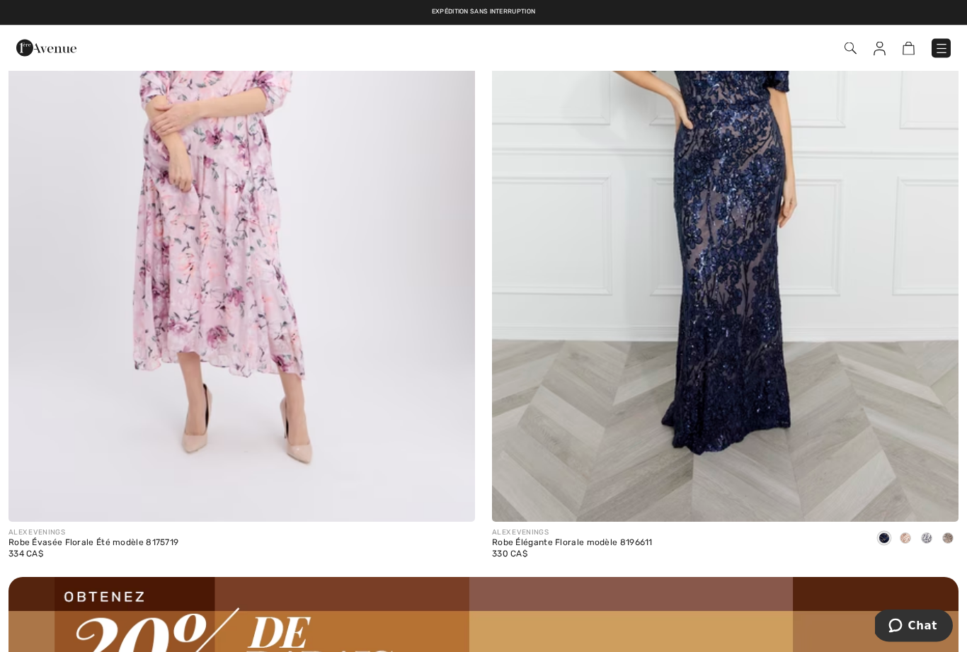
scroll to position [8858, 0]
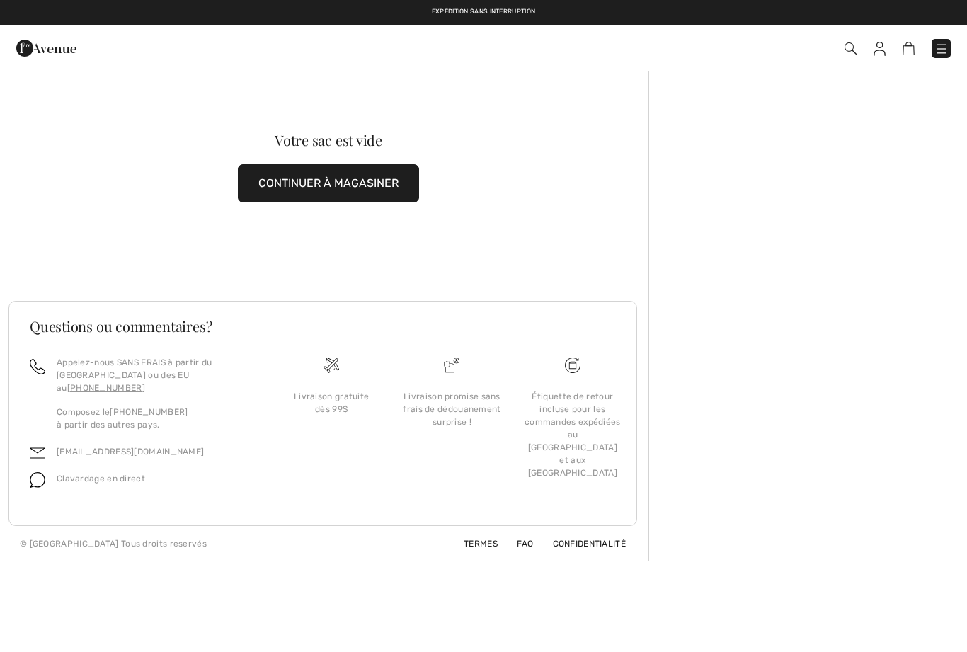
checkbox input "true"
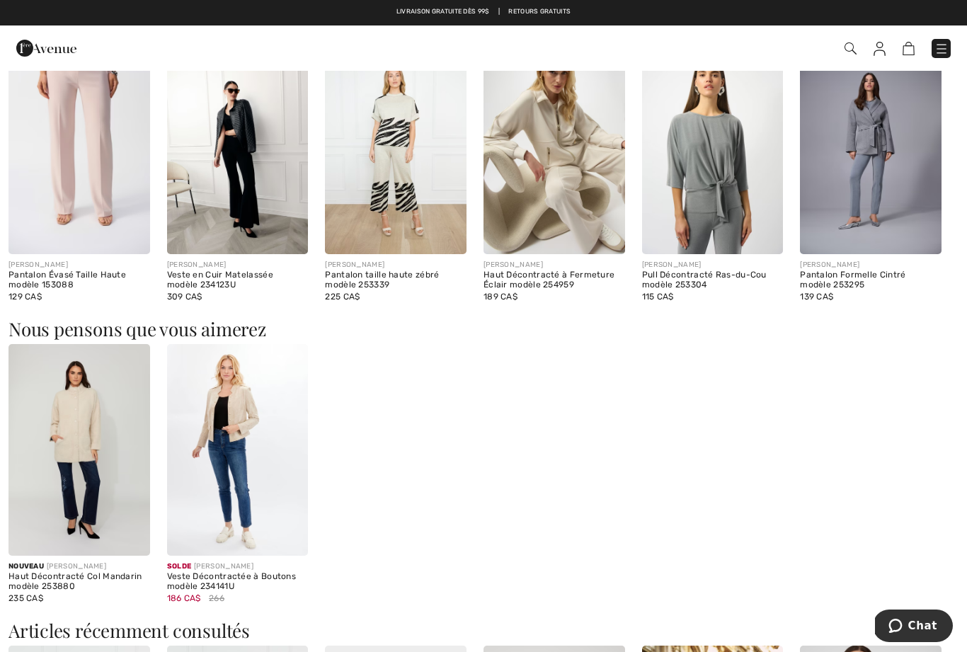
scroll to position [807, 0]
click at [210, 446] on img at bounding box center [238, 451] width 142 height 212
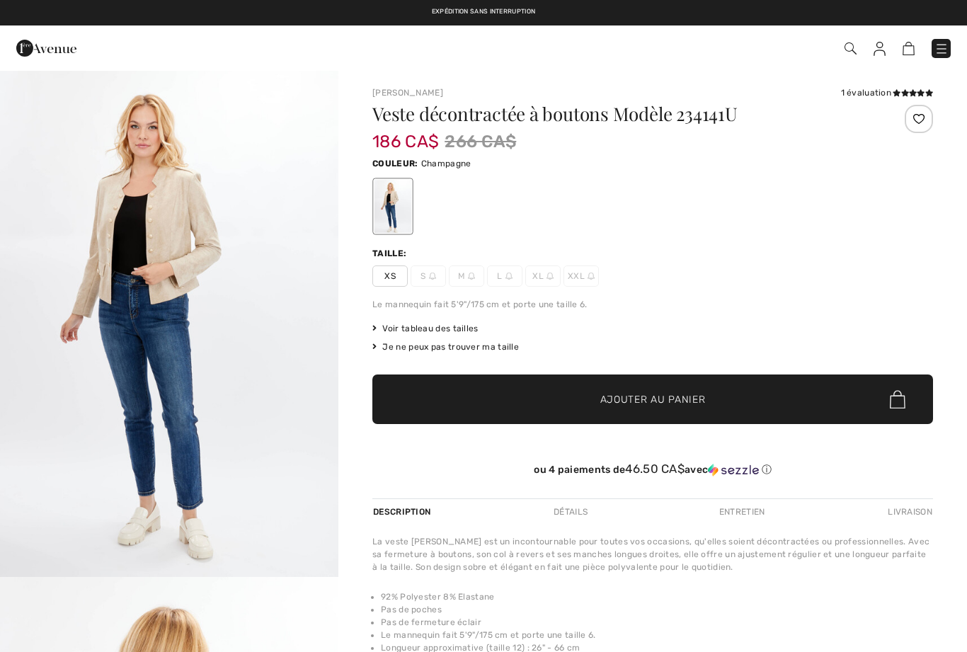
checkbox input "true"
click at [114, 329] on img "1 / 4" at bounding box center [169, 323] width 338 height 508
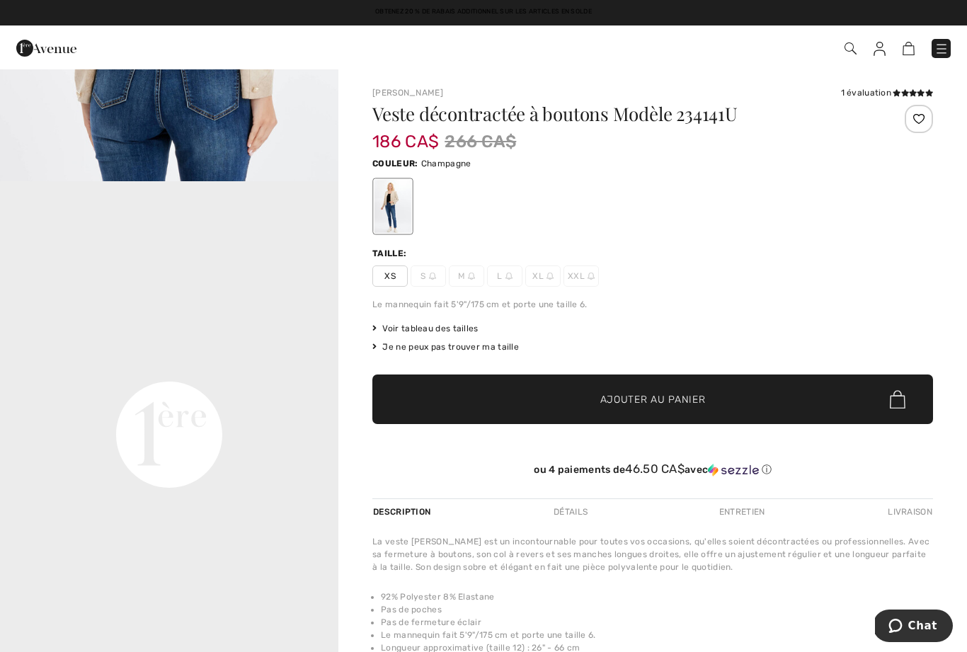
scroll to position [925, 0]
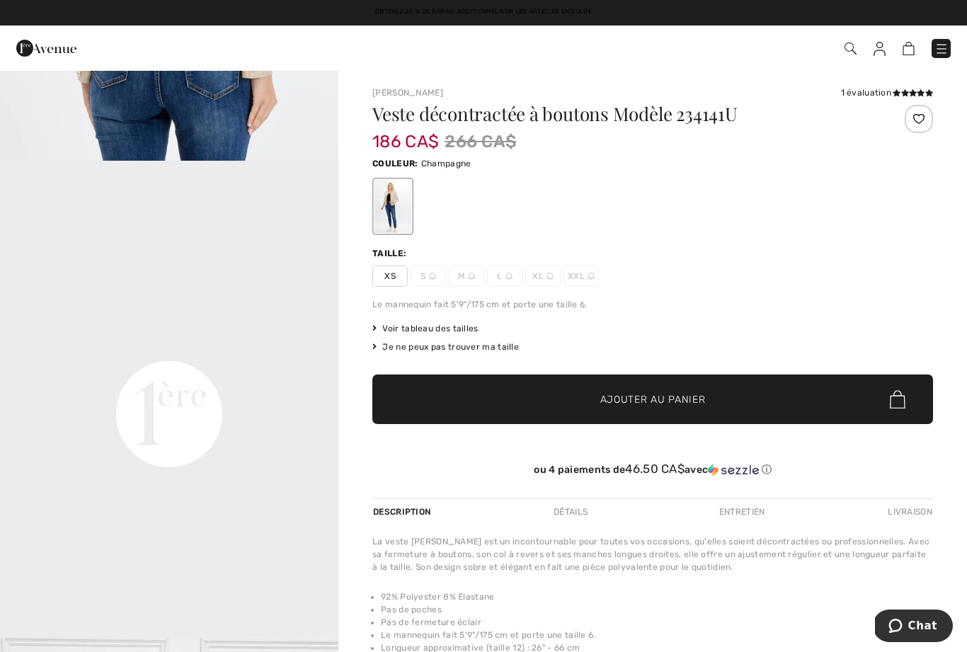
click at [113, 330] on video "Your browser does not support the video tag." at bounding box center [169, 245] width 338 height 169
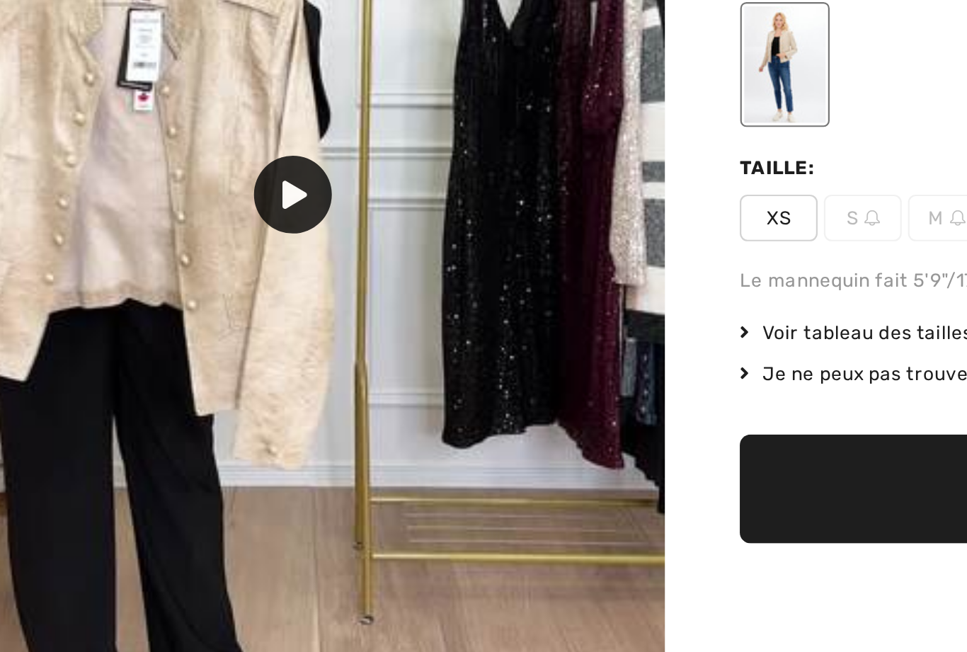
scroll to position [1630, 0]
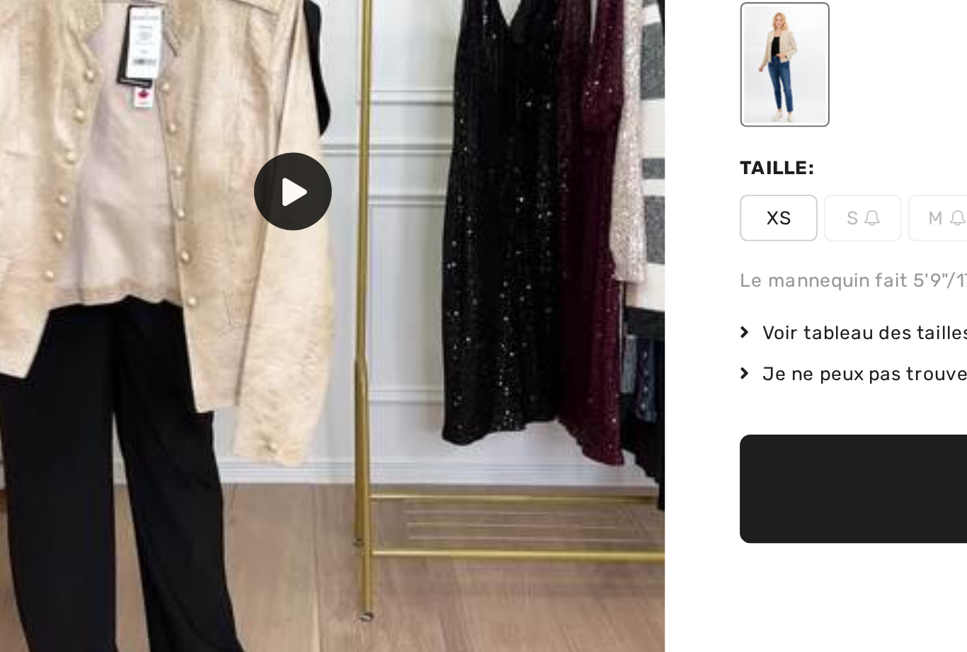
click at [164, 258] on icon at bounding box center [169, 264] width 11 height 13
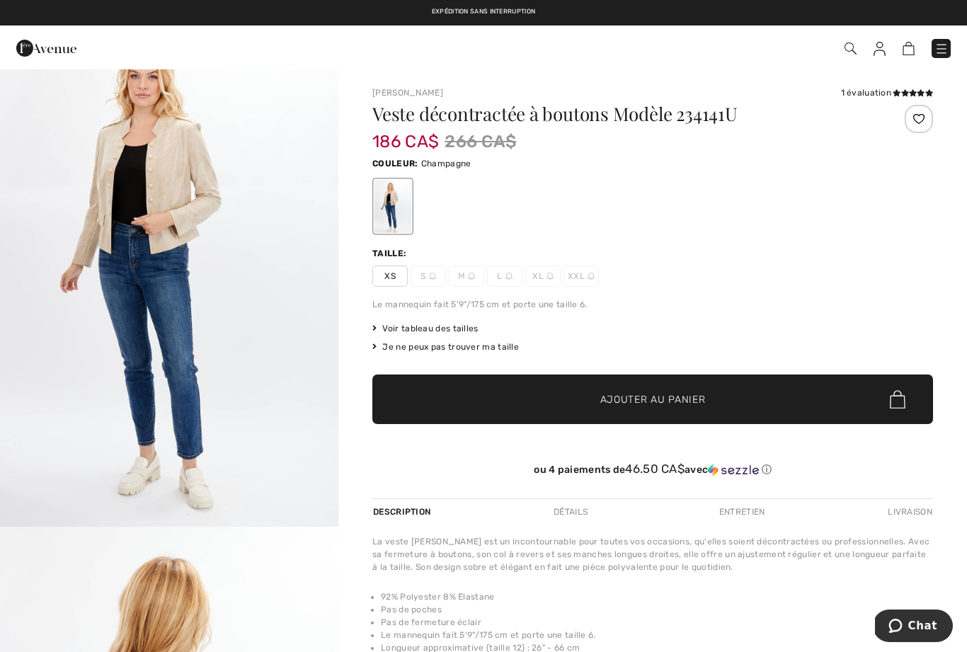
scroll to position [0, 0]
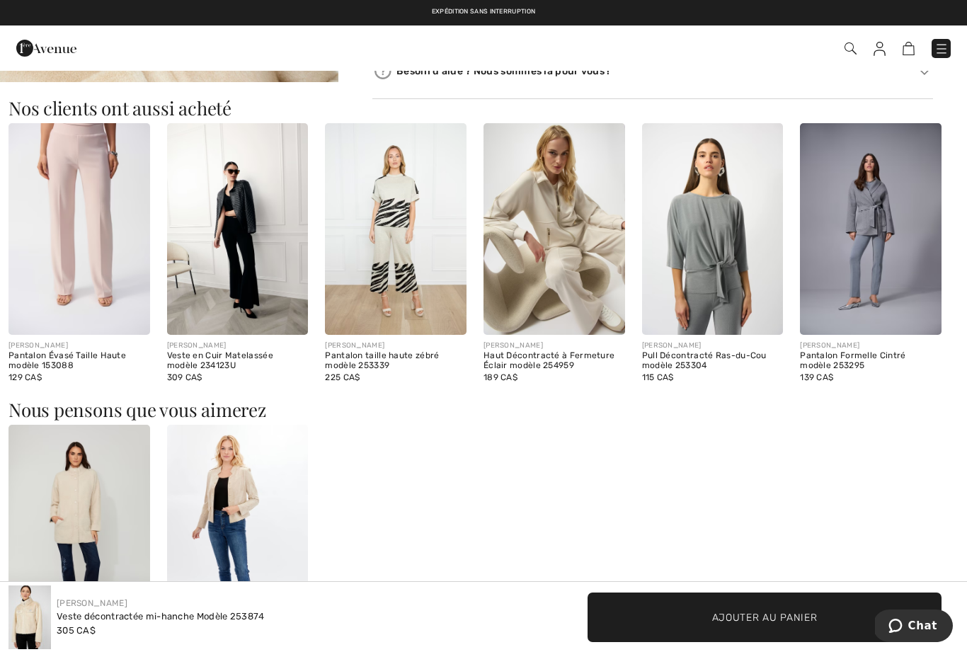
scroll to position [723, 0]
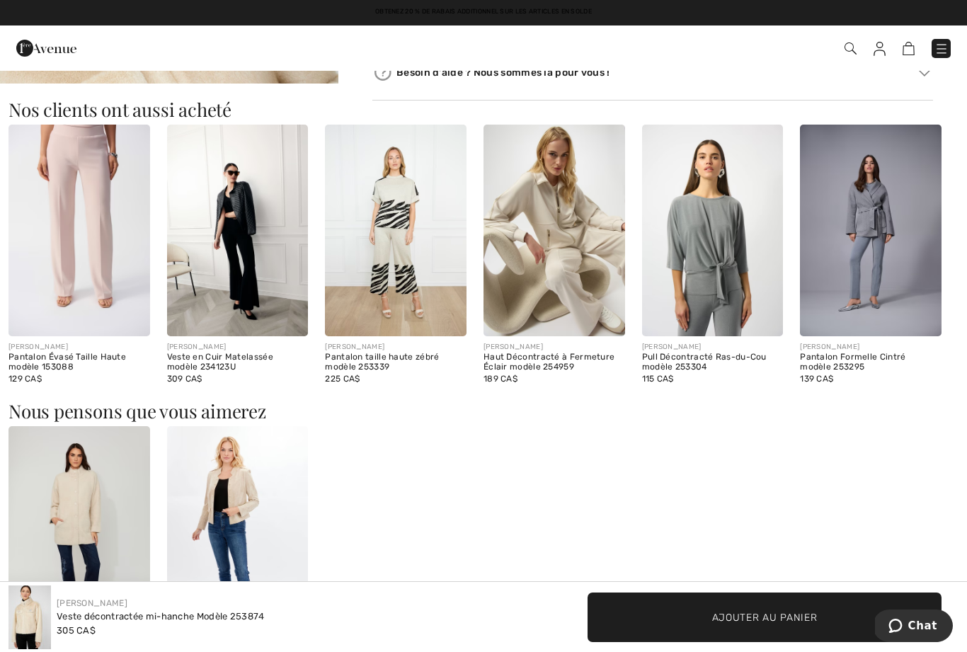
click at [60, 517] on img at bounding box center [79, 532] width 142 height 212
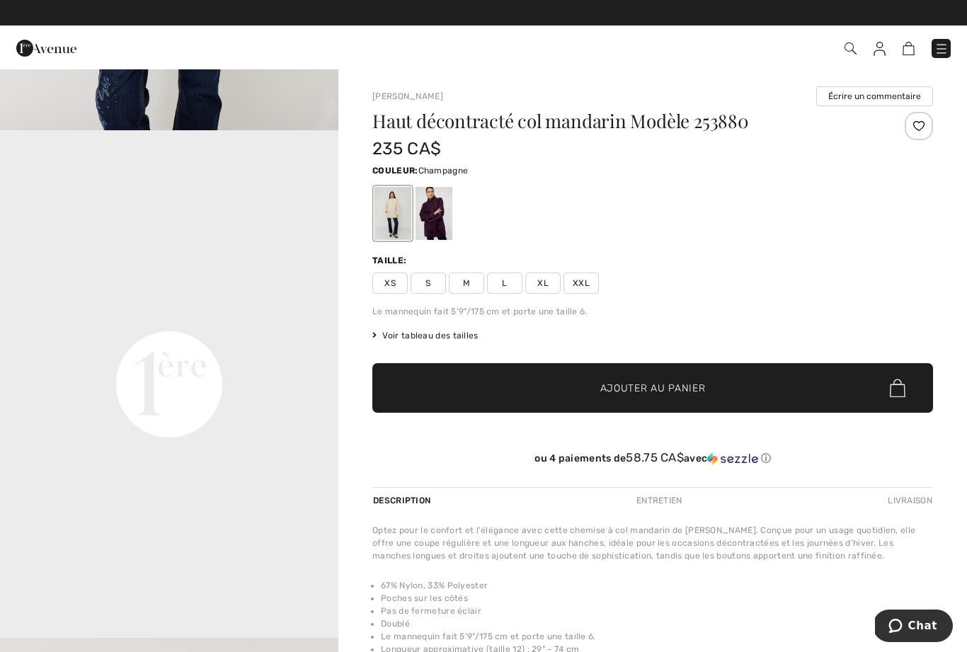
scroll to position [954, 0]
click at [437, 210] on div at bounding box center [434, 213] width 37 height 53
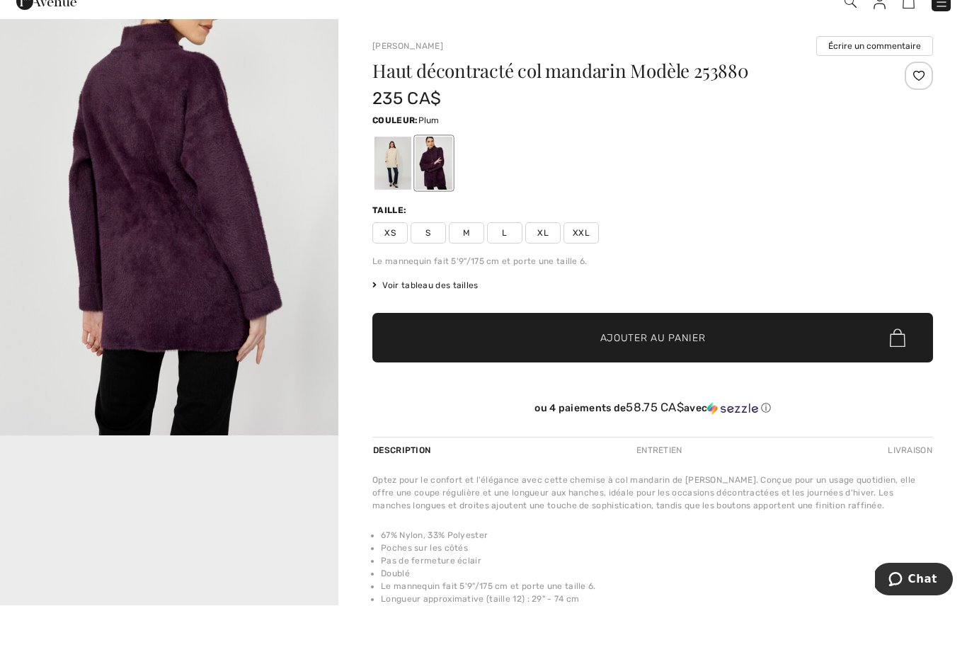
scroll to position [653, 0]
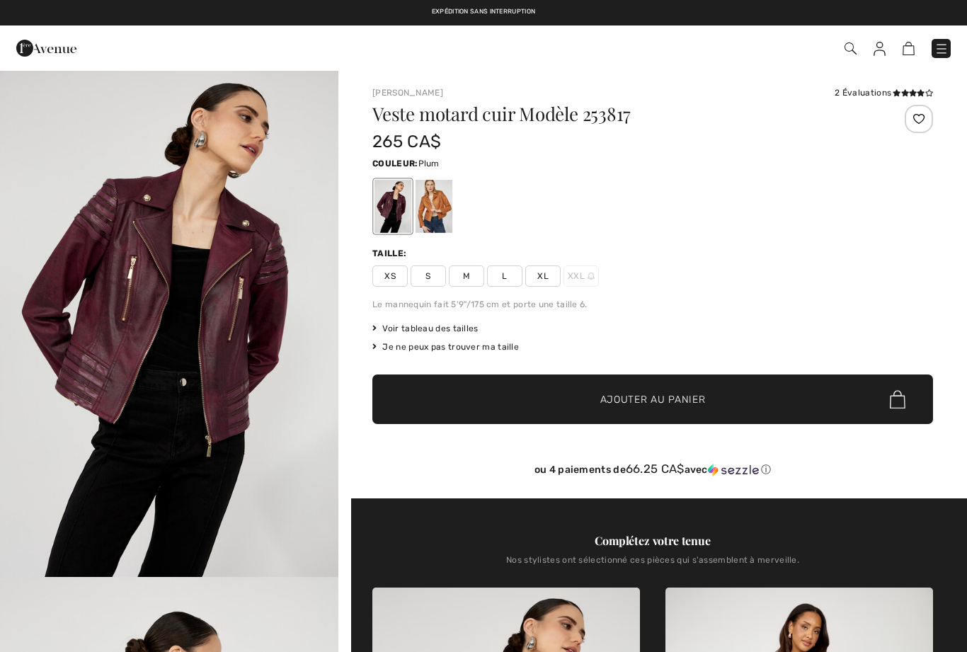
checkbox input "true"
click at [513, 283] on span "L" at bounding box center [504, 276] width 35 height 21
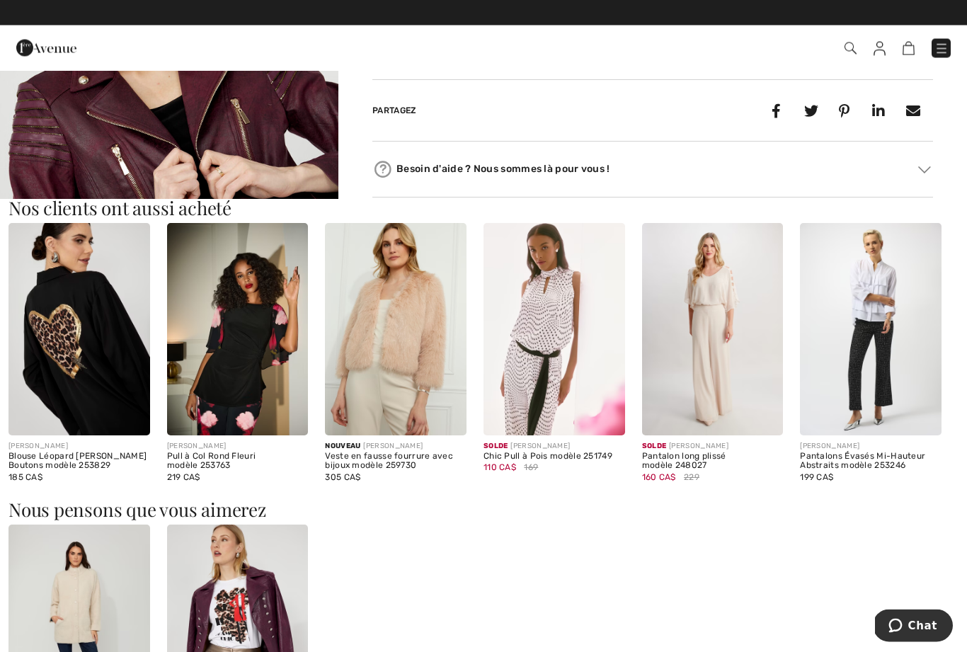
scroll to position [1189, 0]
click at [390, 343] on img at bounding box center [396, 329] width 142 height 212
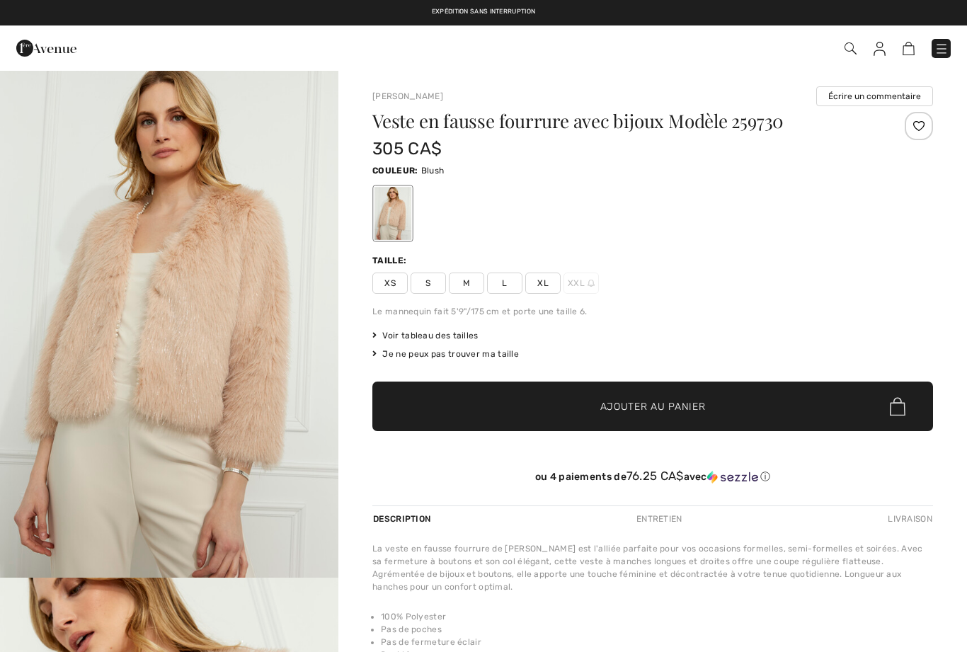
checkbox input "true"
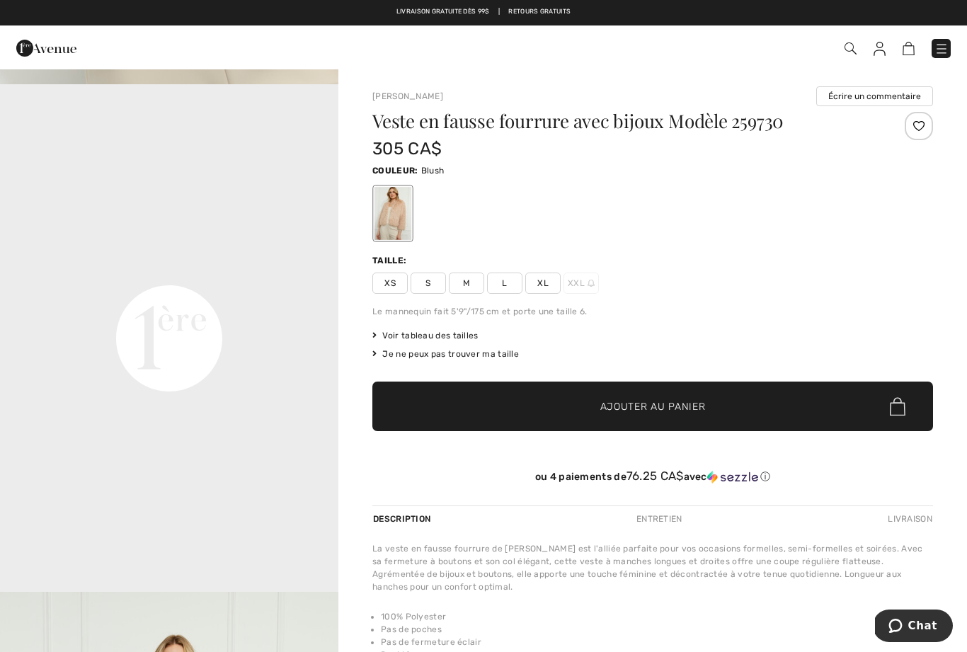
scroll to position [1001, 0]
click at [506, 275] on span "L" at bounding box center [504, 283] width 35 height 21
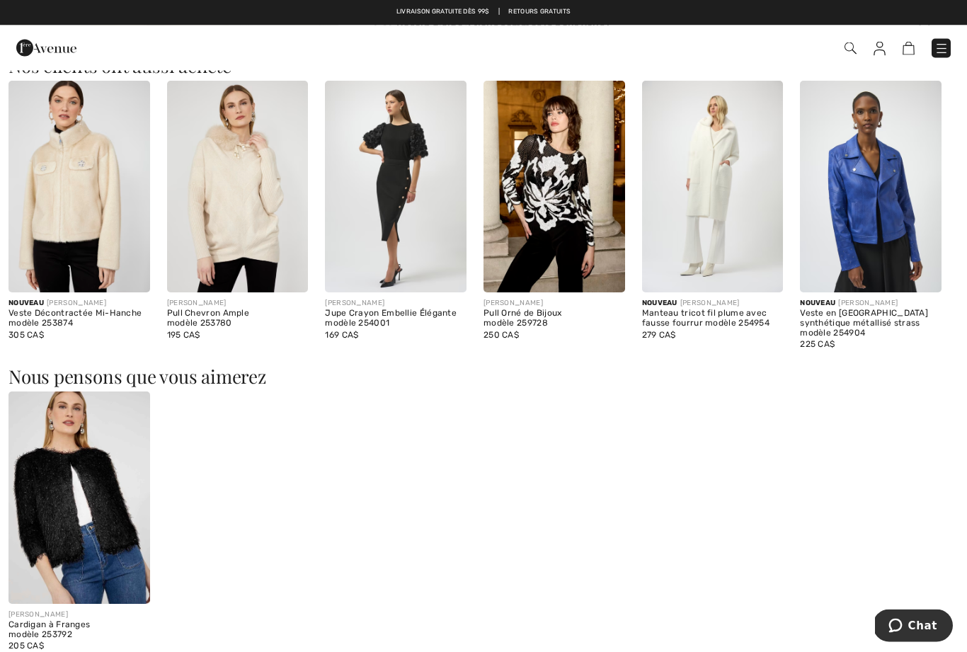
scroll to position [802, 0]
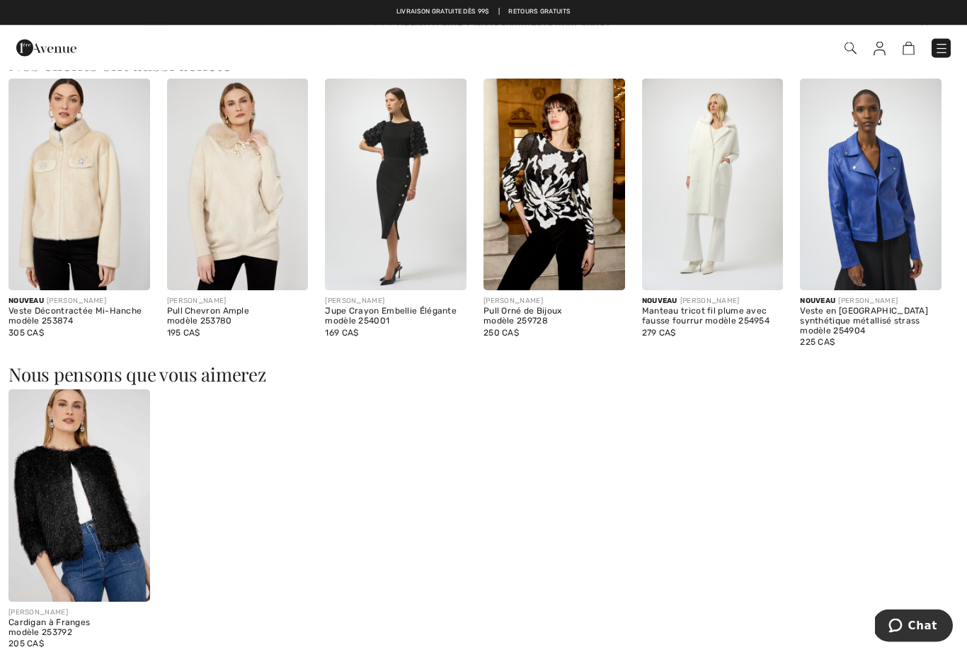
click at [62, 492] on img at bounding box center [79, 496] width 142 height 212
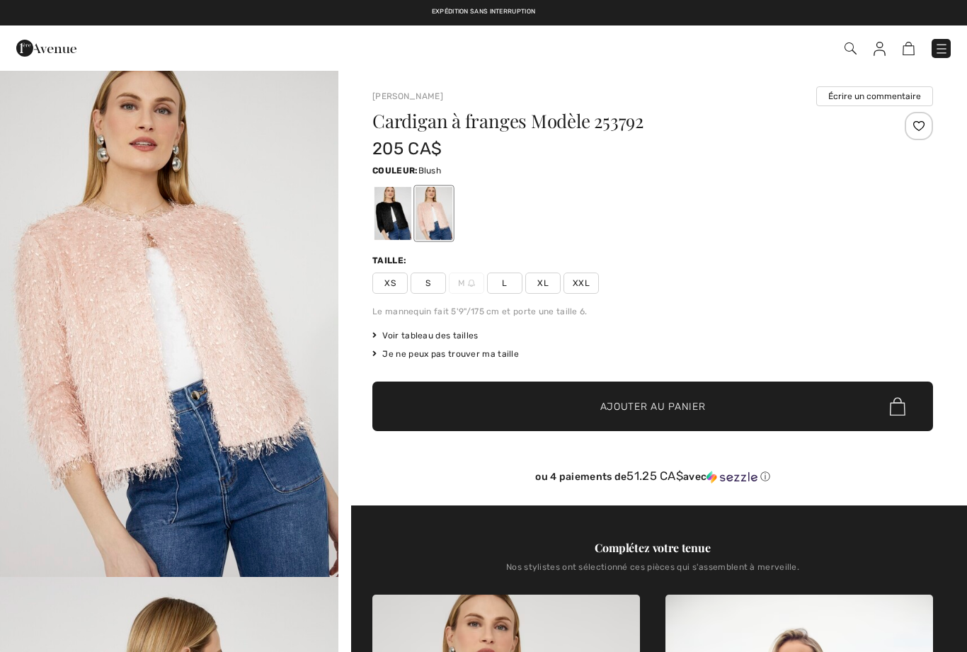
checkbox input "true"
click at [377, 208] on div at bounding box center [393, 213] width 37 height 53
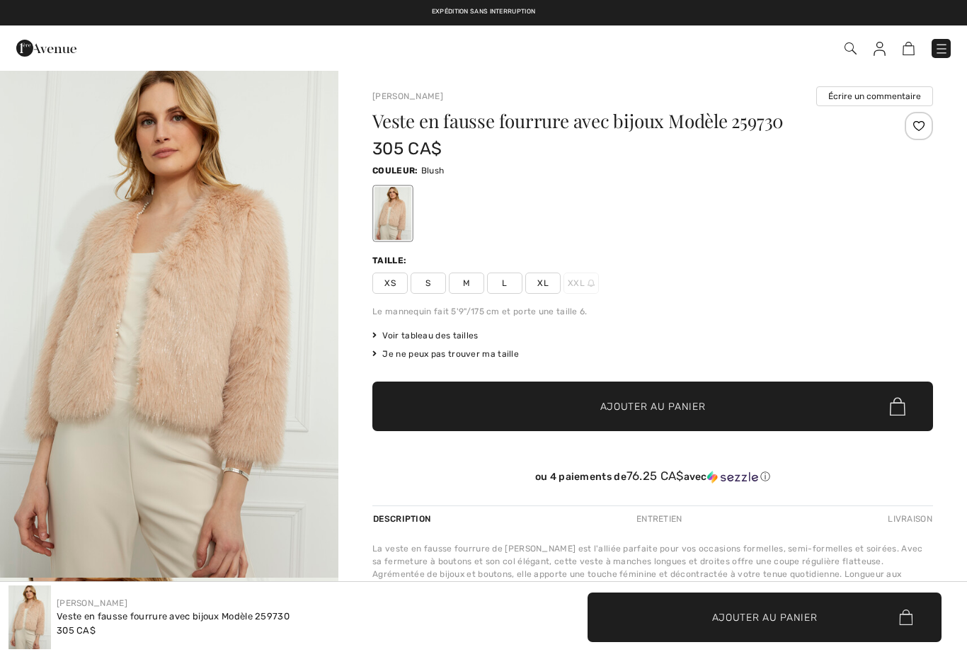
scroll to position [848, 0]
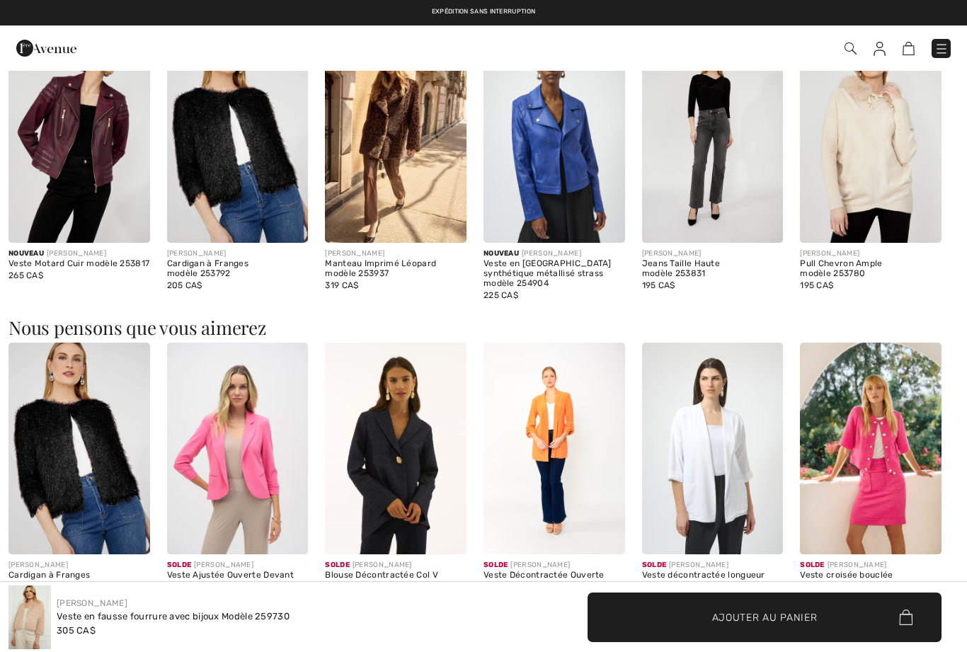
checkbox input "true"
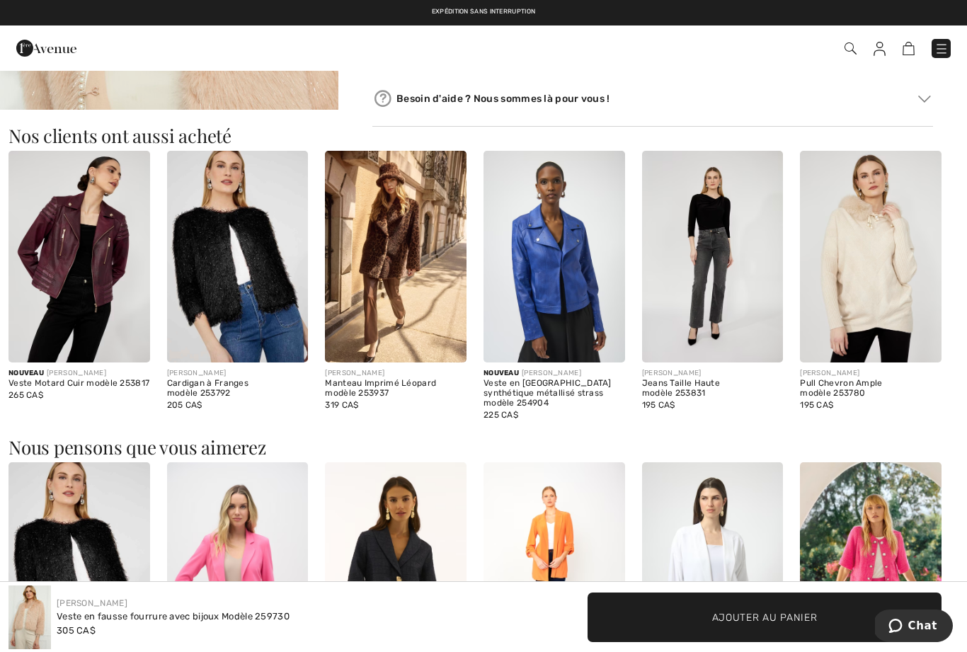
scroll to position [729, 0]
click at [579, 300] on img at bounding box center [555, 256] width 142 height 212
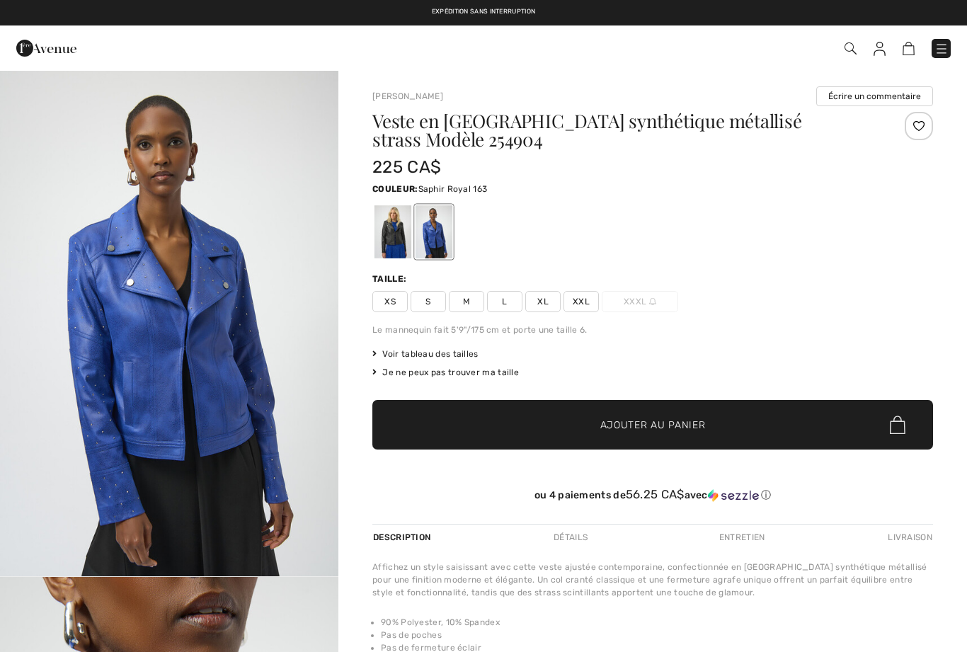
checkbox input "true"
click at [387, 236] on div at bounding box center [393, 231] width 37 height 53
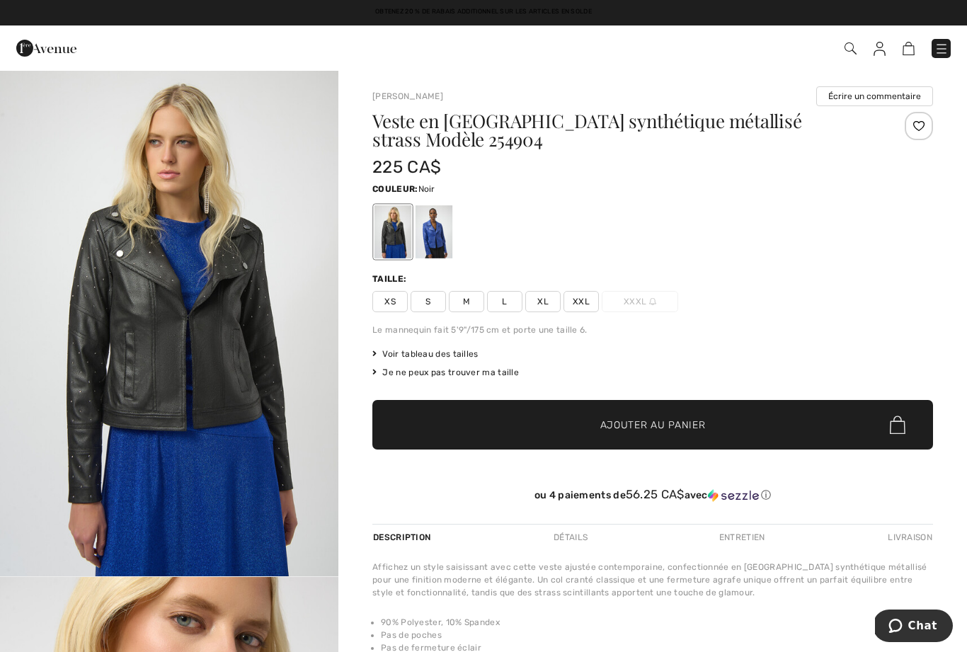
click at [438, 241] on div at bounding box center [434, 231] width 37 height 53
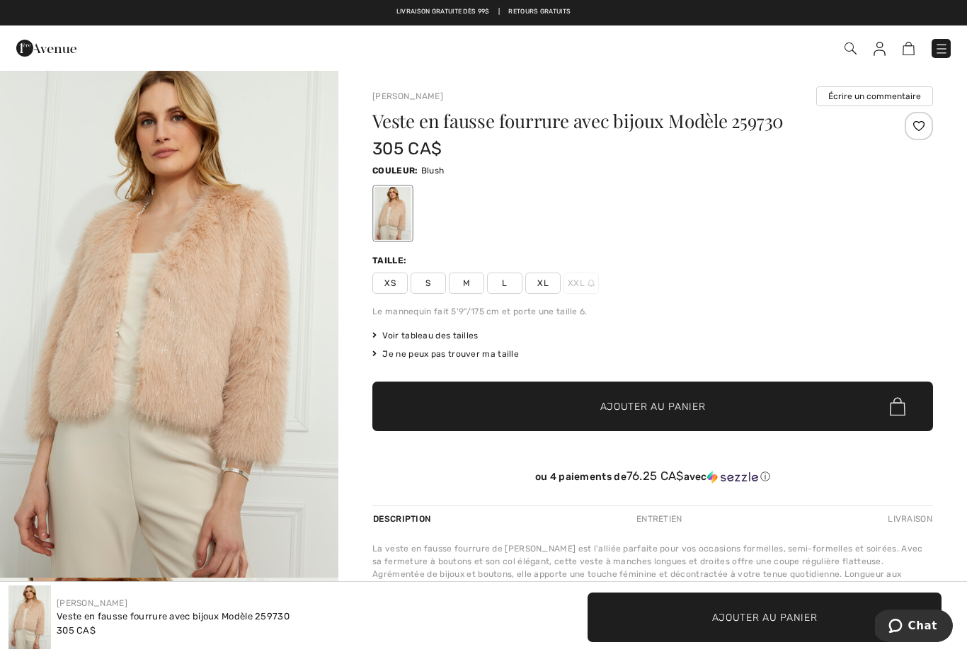
click at [168, 312] on img "1 / 4" at bounding box center [169, 323] width 338 height 508
click at [503, 275] on span "L" at bounding box center [504, 283] width 35 height 21
click at [391, 332] on span "Voir tableau des tailles" at bounding box center [425, 335] width 106 height 13
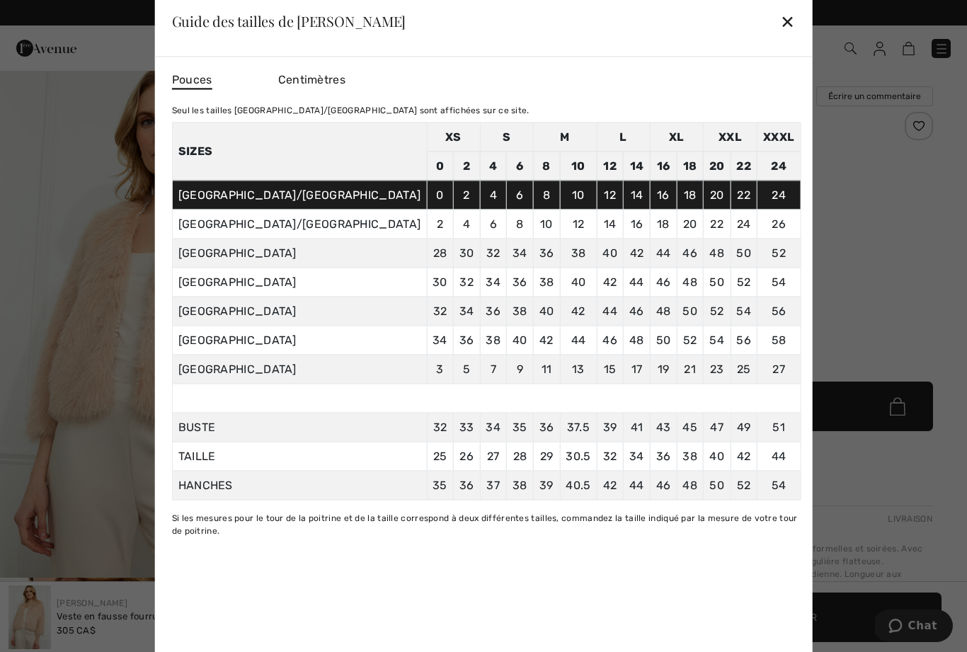
click at [346, 74] on span "Centimètres" at bounding box center [311, 78] width 67 height 13
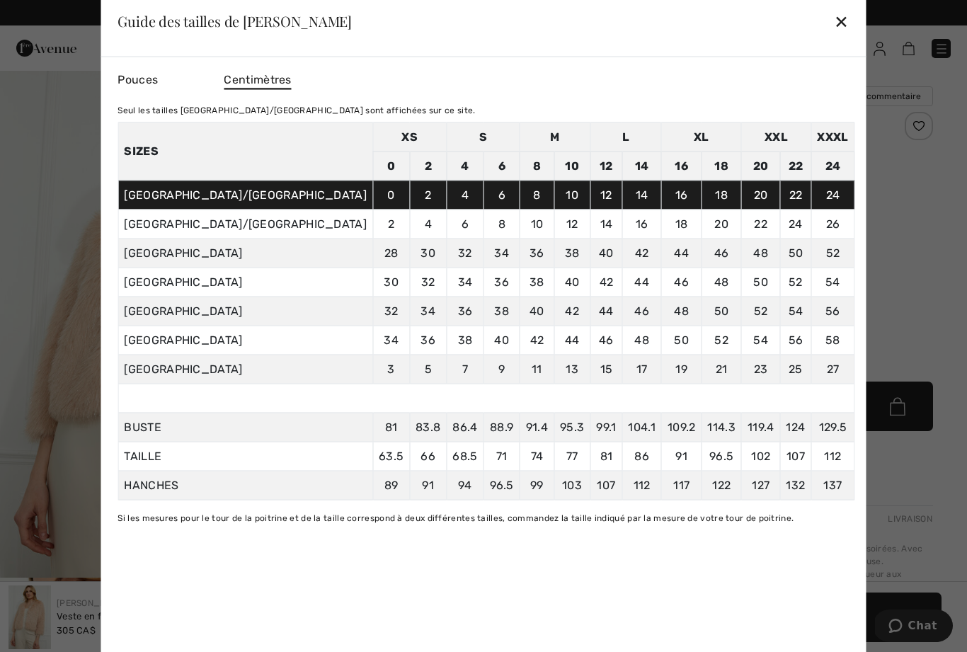
click at [834, 22] on div "✕" at bounding box center [841, 21] width 15 height 30
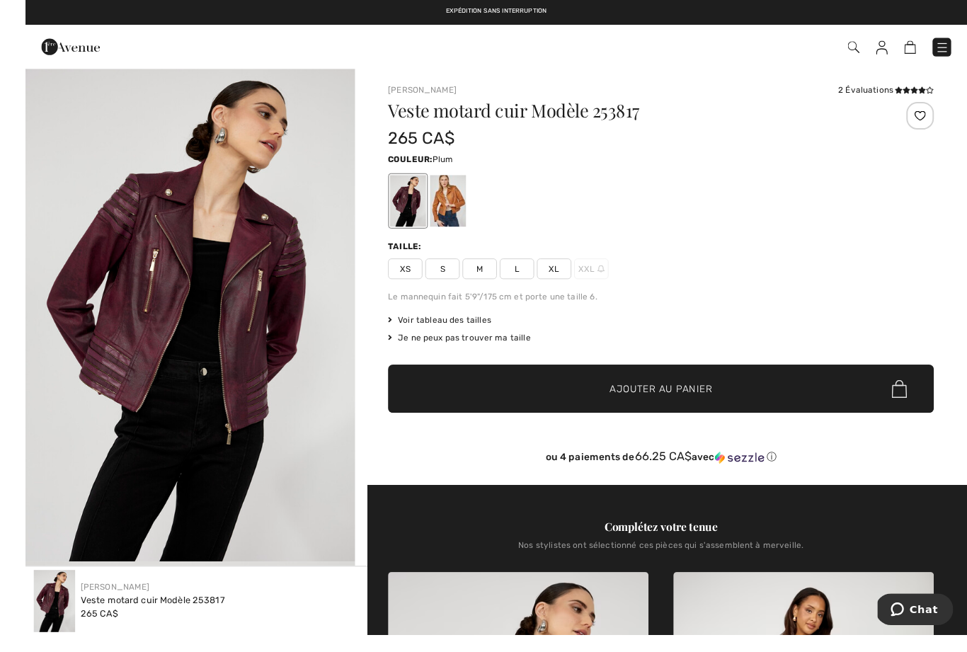
scroll to position [69, 0]
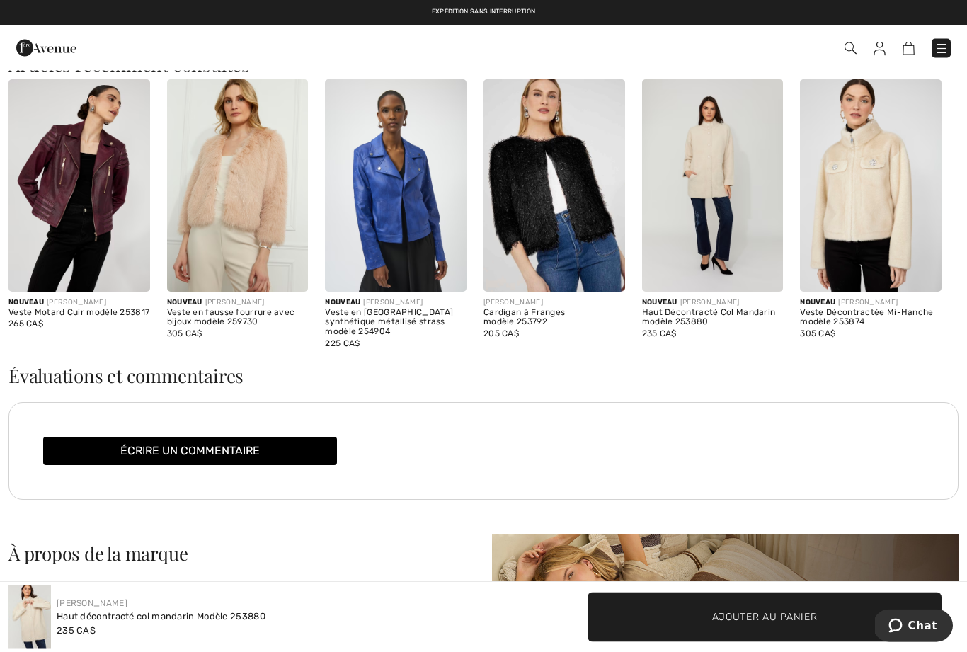
scroll to position [1032, 0]
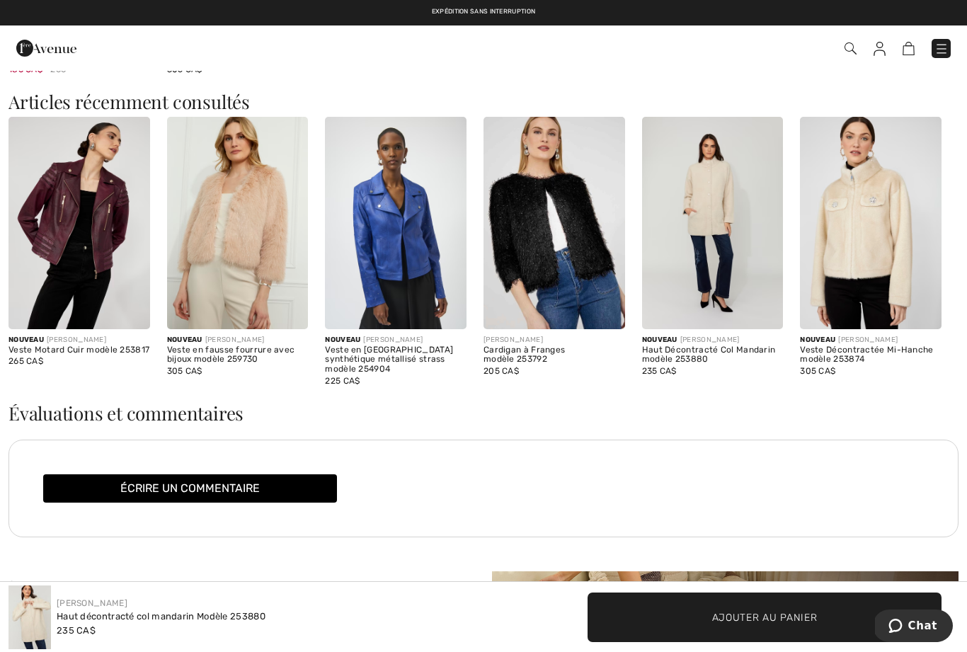
click at [857, 220] on img at bounding box center [871, 223] width 142 height 212
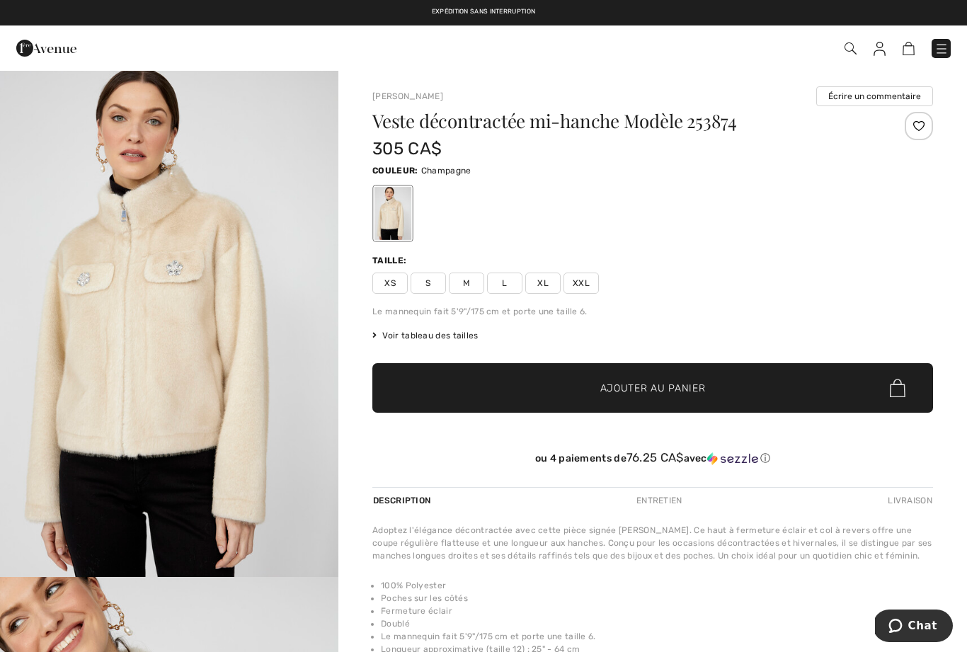
click at [127, 299] on img "1 / 4" at bounding box center [169, 323] width 338 height 508
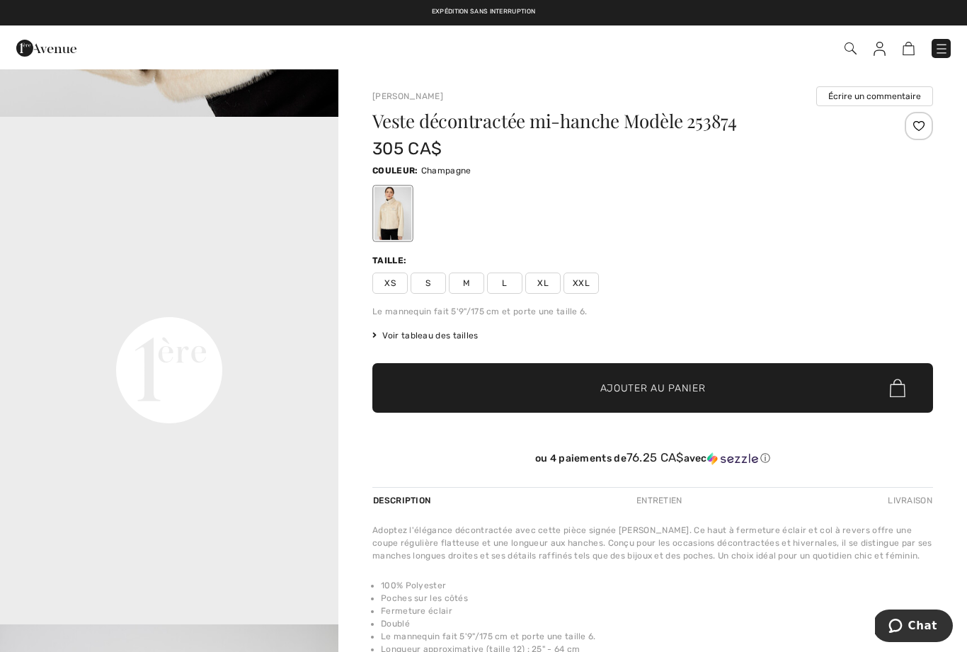
scroll to position [968, 0]
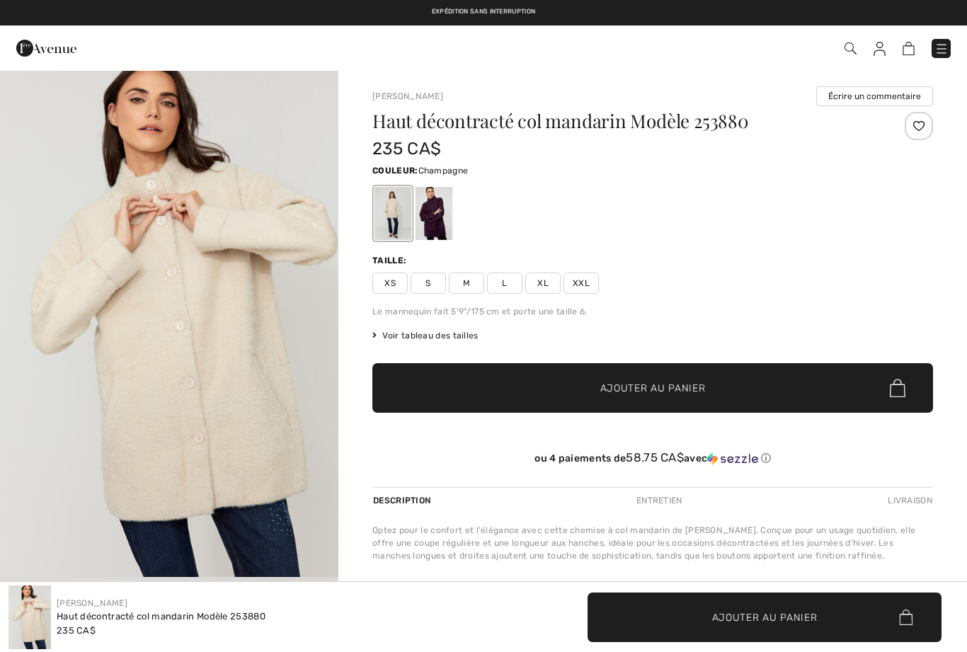
checkbox input "true"
